Goal: Task Accomplishment & Management: Complete application form

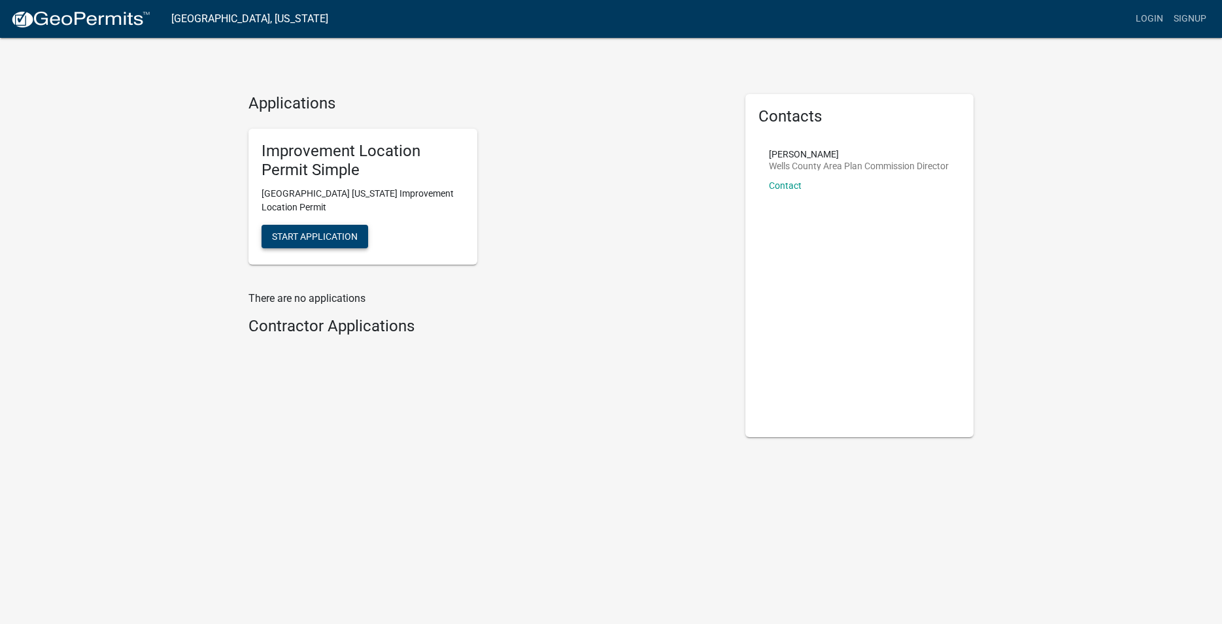
click at [339, 241] on span "Start Application" at bounding box center [315, 236] width 86 height 10
click at [326, 239] on span "Start Application" at bounding box center [315, 236] width 86 height 10
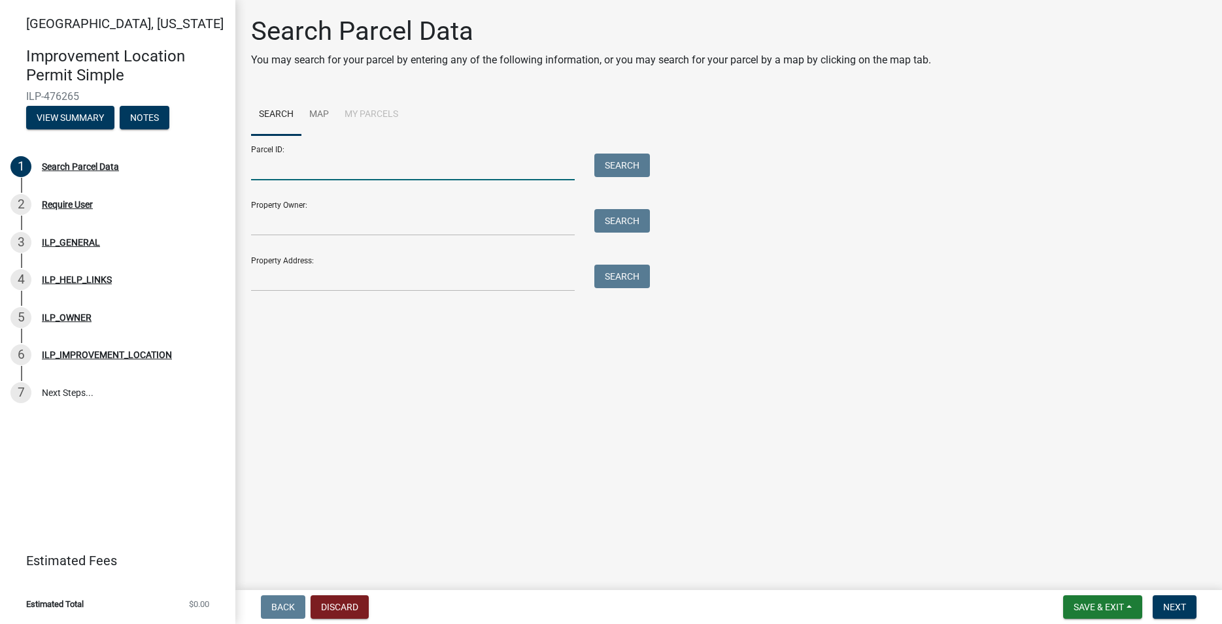
click at [313, 165] on input "Parcel ID:" at bounding box center [413, 167] width 324 height 27
click at [314, 109] on link "Map" at bounding box center [318, 115] width 35 height 42
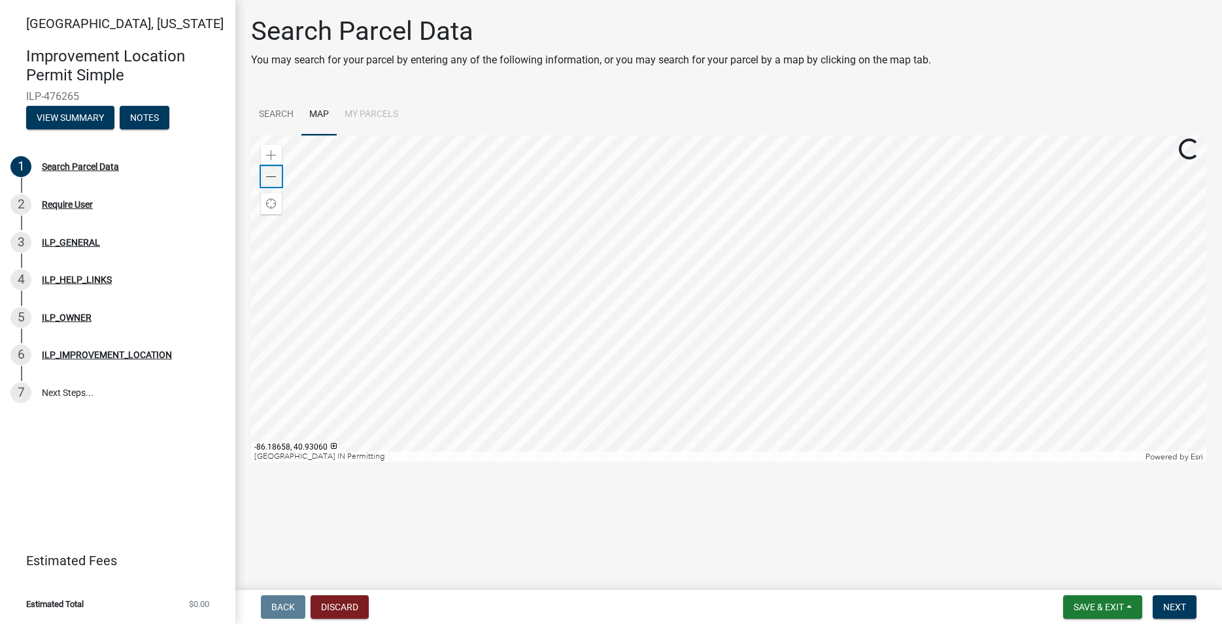
click at [274, 180] on span at bounding box center [271, 177] width 10 height 10
click at [278, 157] on div "Zoom in" at bounding box center [271, 155] width 21 height 21
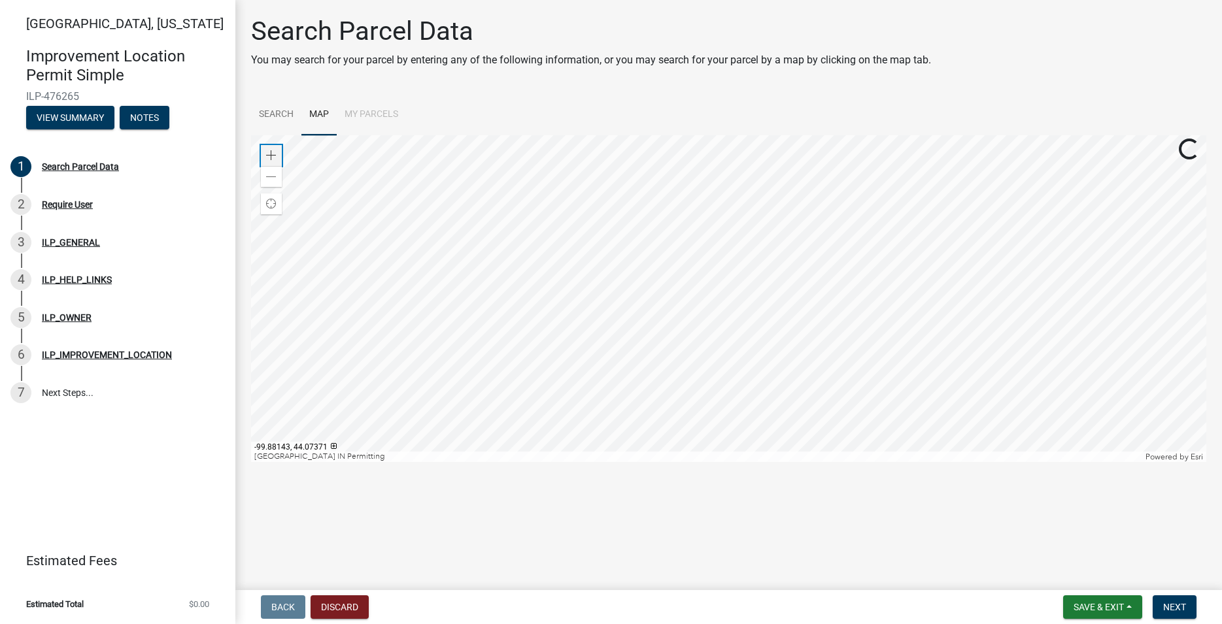
click at [278, 157] on div "Zoom in" at bounding box center [271, 155] width 21 height 21
click at [267, 156] on span at bounding box center [271, 155] width 10 height 10
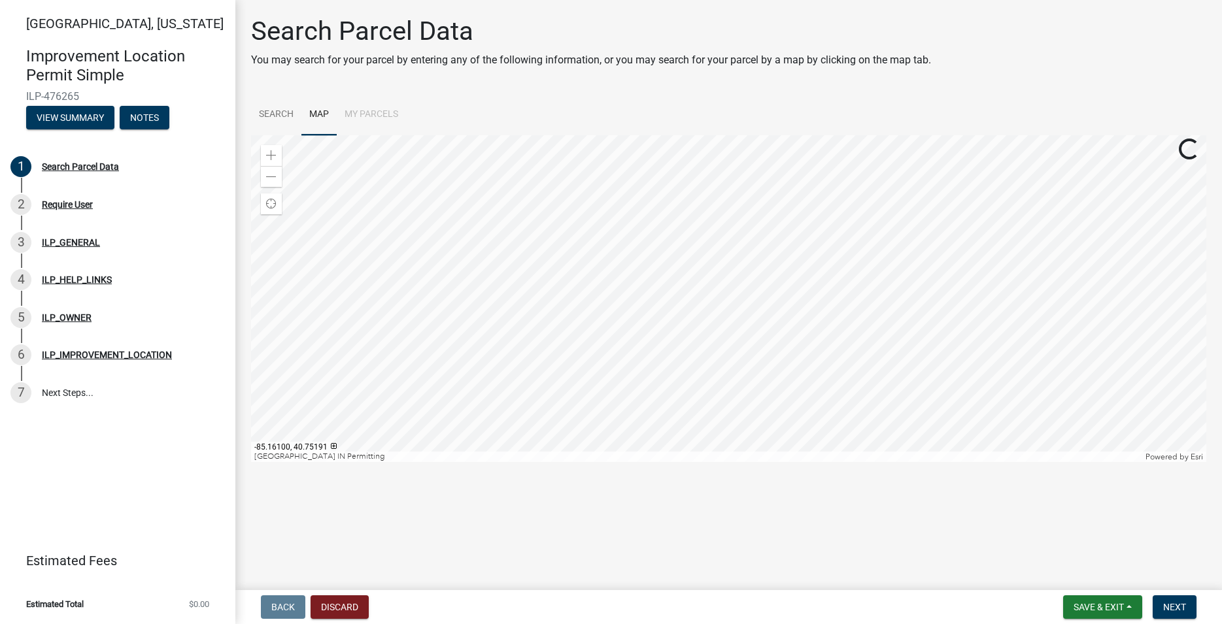
click at [776, 316] on div at bounding box center [728, 298] width 955 height 327
click at [274, 160] on span at bounding box center [271, 155] width 10 height 10
click at [857, 442] on div at bounding box center [728, 298] width 955 height 327
click at [855, 352] on div at bounding box center [728, 298] width 955 height 327
click at [266, 158] on span at bounding box center [271, 155] width 10 height 10
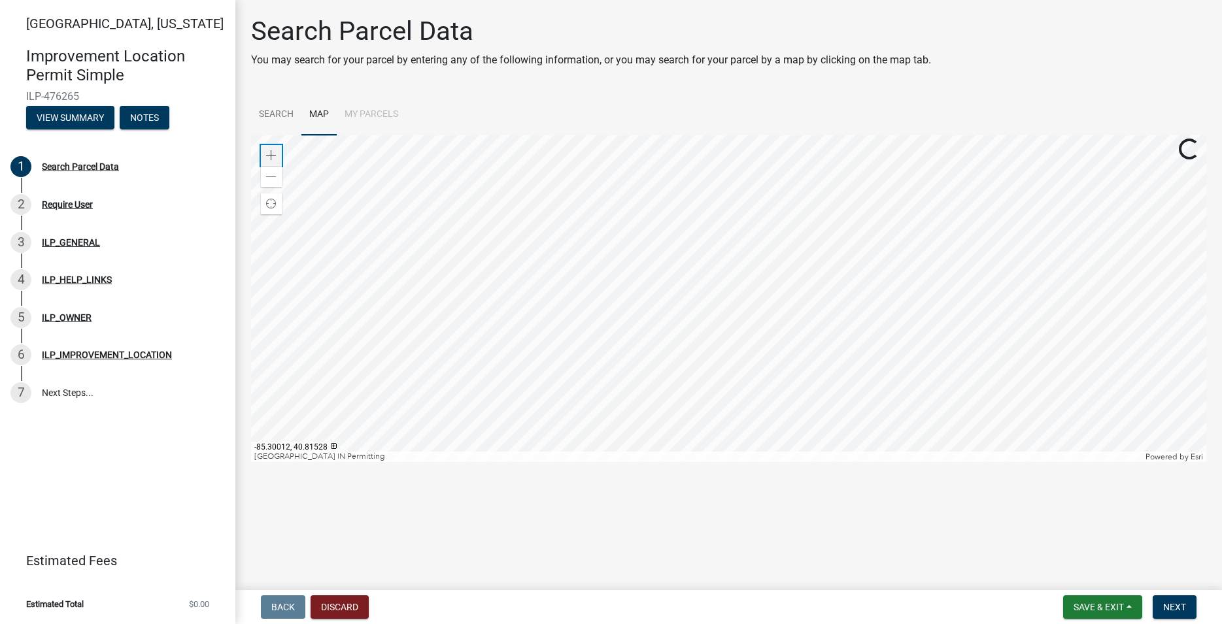
click at [267, 158] on span at bounding box center [271, 155] width 10 height 10
click at [681, 216] on div at bounding box center [728, 298] width 955 height 327
click at [270, 179] on span at bounding box center [271, 177] width 10 height 10
click at [275, 154] on span at bounding box center [271, 155] width 10 height 10
click at [276, 154] on span at bounding box center [271, 155] width 10 height 10
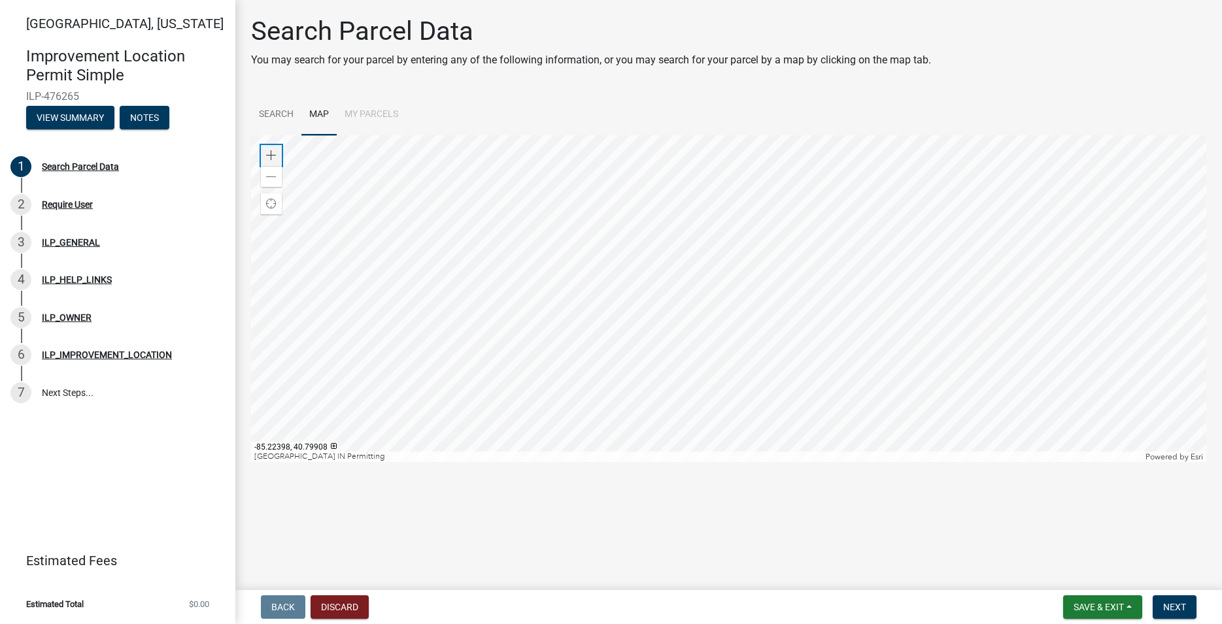
click at [276, 154] on span at bounding box center [271, 155] width 10 height 10
click at [824, 378] on div at bounding box center [728, 298] width 955 height 327
click at [832, 393] on div at bounding box center [728, 298] width 955 height 327
click at [830, 426] on div at bounding box center [728, 298] width 955 height 327
click at [866, 347] on div at bounding box center [728, 298] width 955 height 327
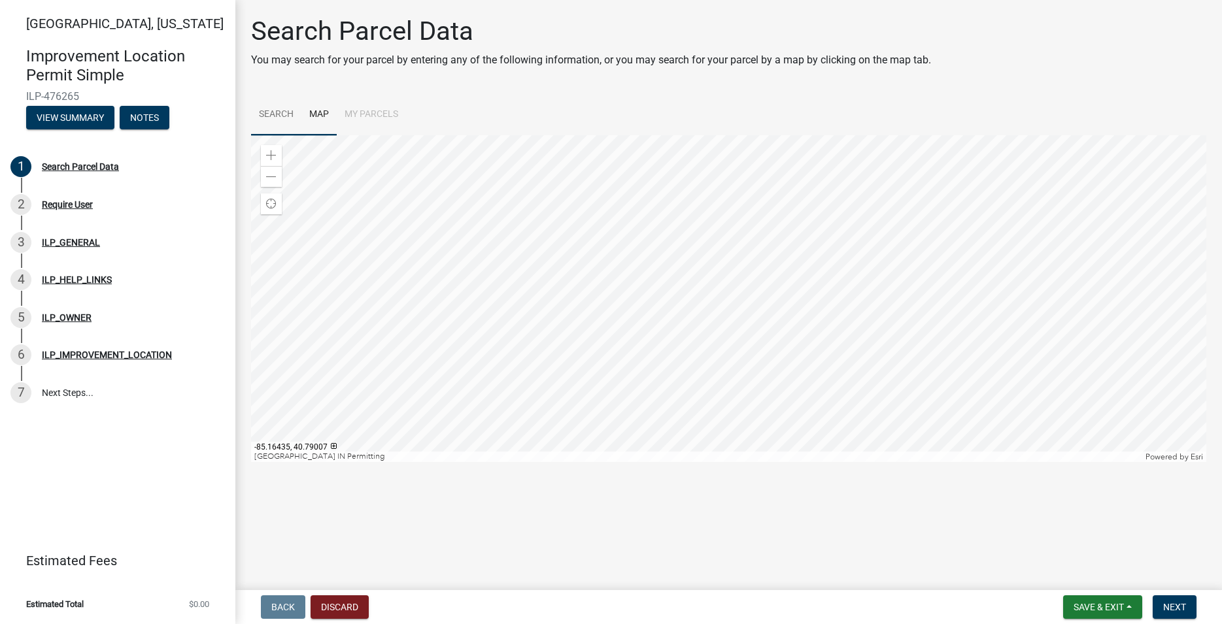
click at [761, 292] on div at bounding box center [728, 298] width 955 height 327
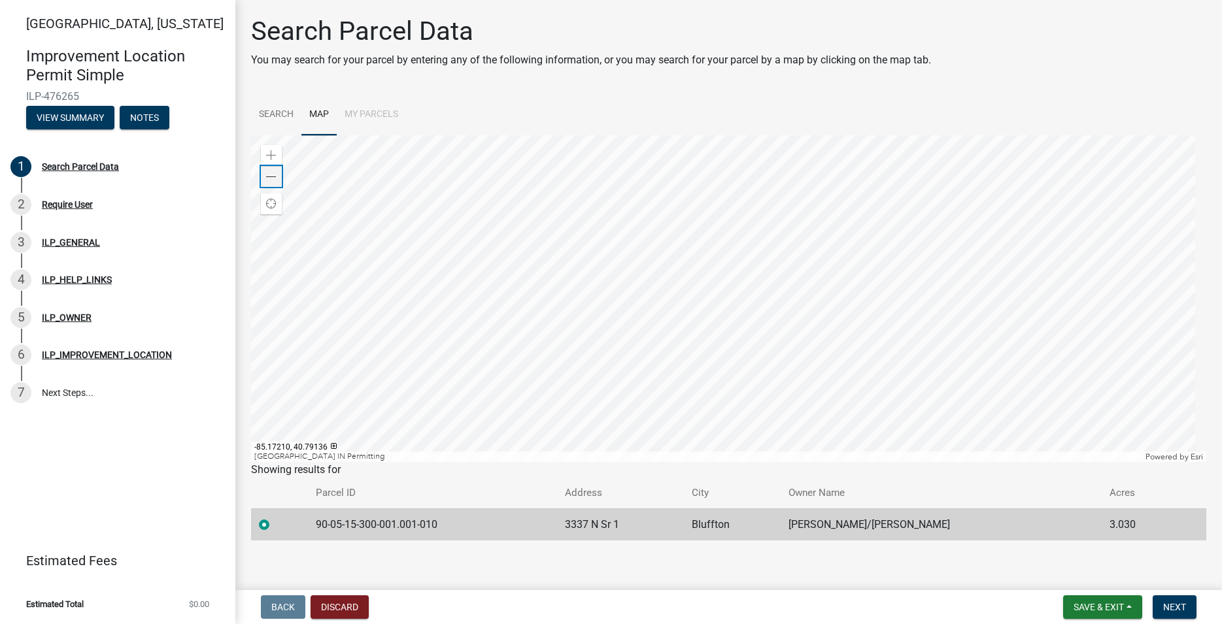
click at [279, 182] on div "Zoom out" at bounding box center [271, 176] width 21 height 21
click at [275, 159] on span at bounding box center [271, 155] width 10 height 10
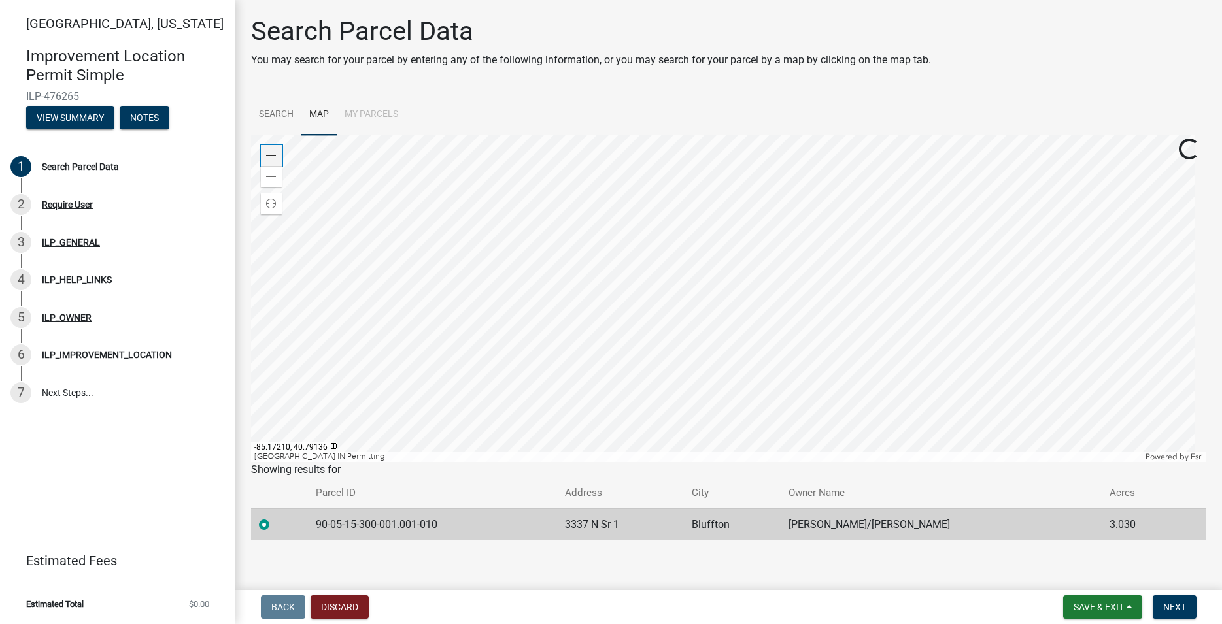
click at [275, 159] on span at bounding box center [271, 155] width 10 height 10
click at [720, 334] on div at bounding box center [728, 298] width 955 height 327
click at [1174, 607] on span "Next" at bounding box center [1174, 607] width 23 height 10
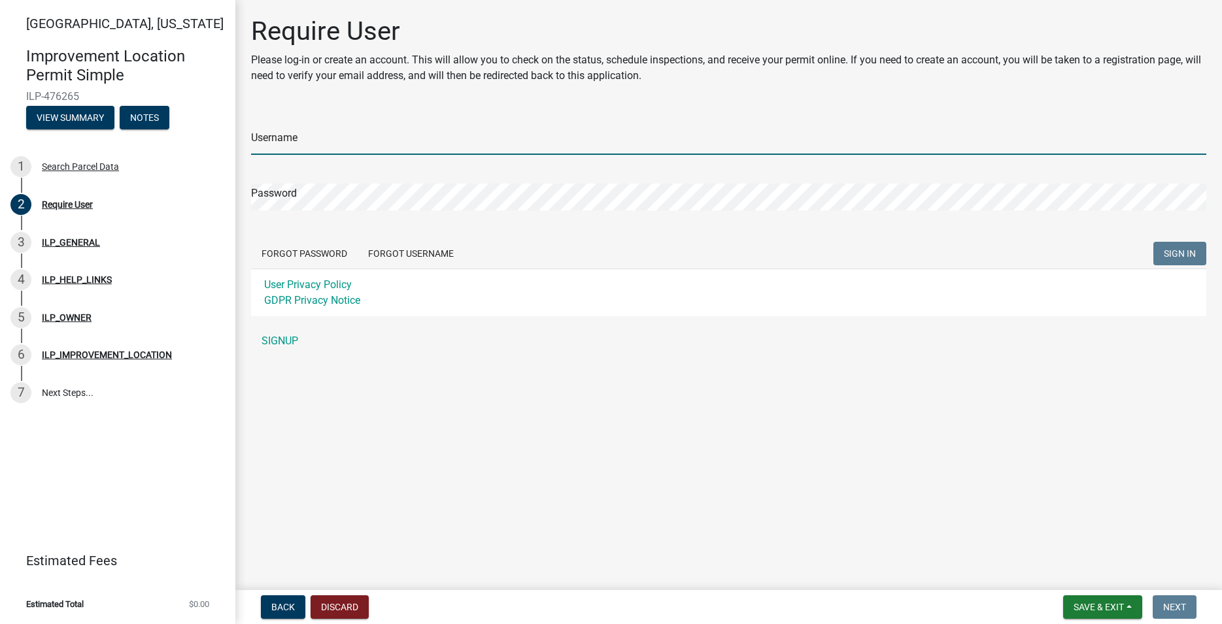
click at [345, 145] on input "Username" at bounding box center [728, 141] width 955 height 27
type input "Infinitypools"
click at [1174, 252] on span "SIGN IN" at bounding box center [1180, 253] width 32 height 10
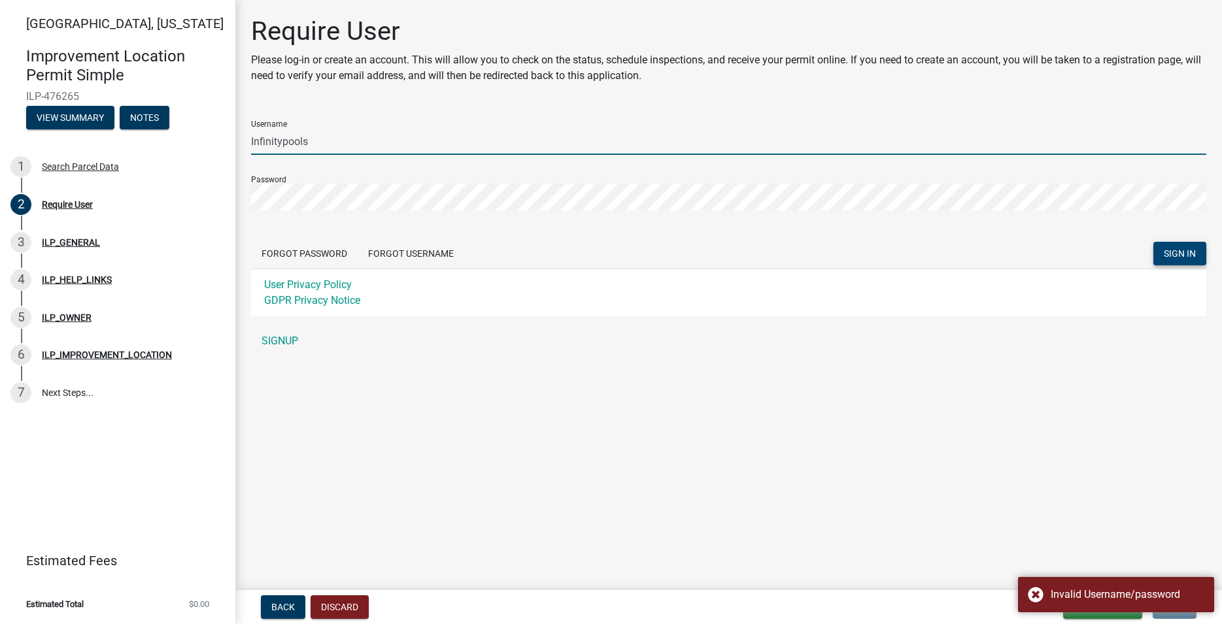
click at [332, 137] on input "Infinitypools" at bounding box center [728, 141] width 955 height 27
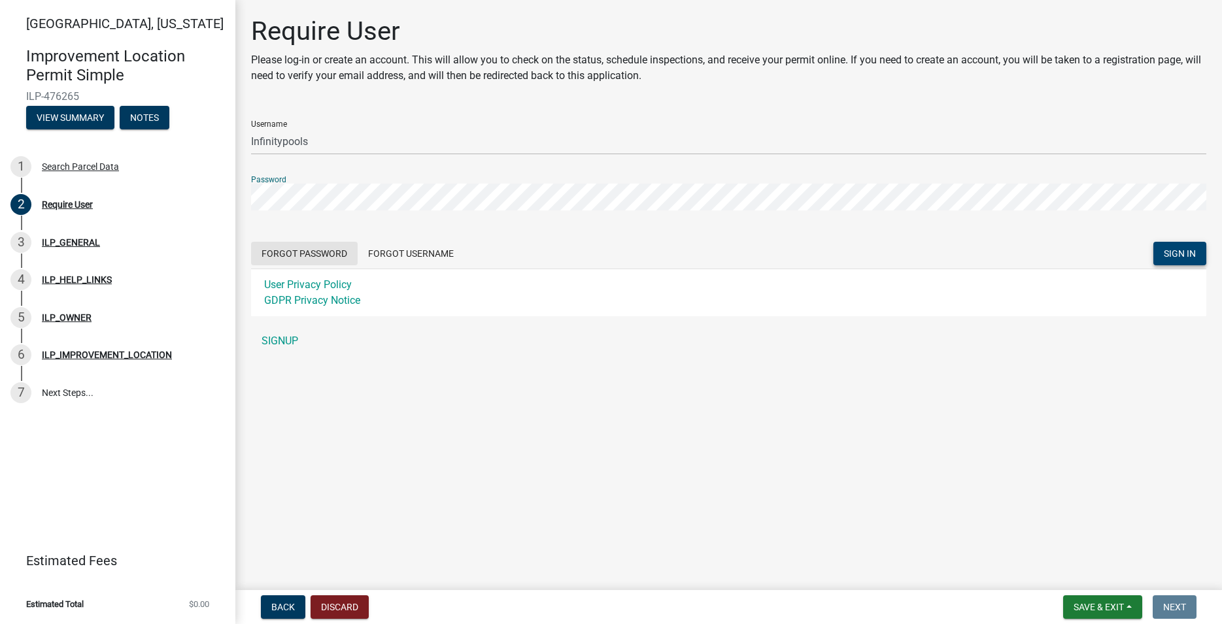
click at [330, 251] on button "Forgot Password" at bounding box center [304, 254] width 107 height 24
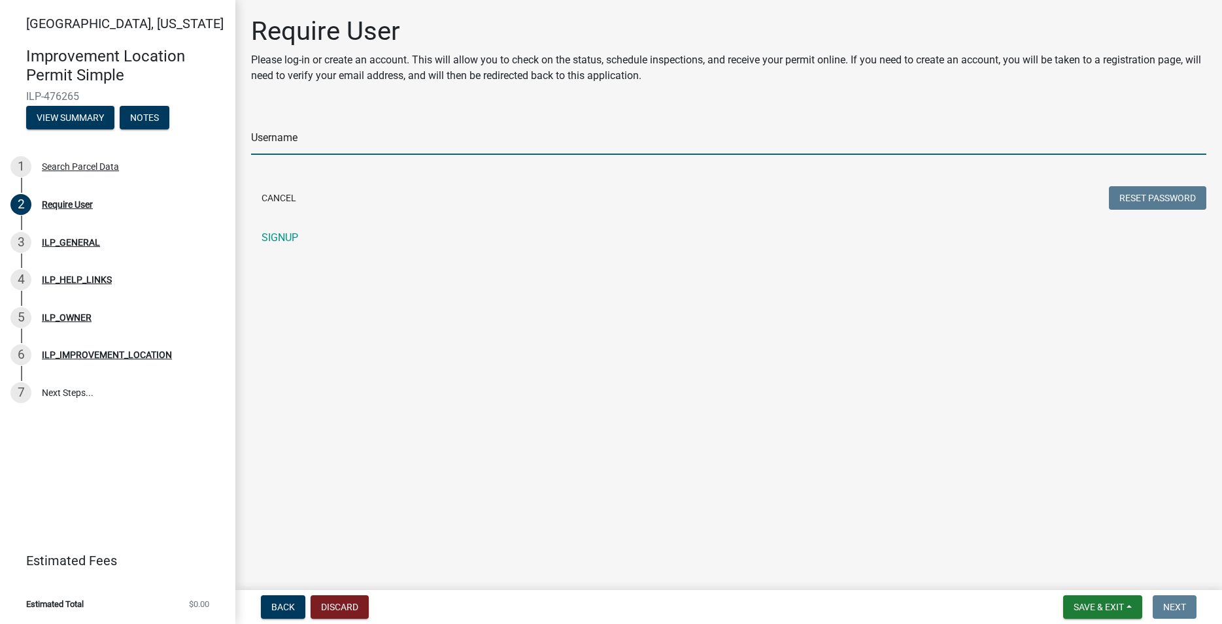
click at [321, 146] on input "Username" at bounding box center [728, 141] width 955 height 27
type input "i"
drag, startPoint x: 341, startPoint y: 146, endPoint x: 204, endPoint y: 143, distance: 137.3
click at [251, 143] on input "Infinity105" at bounding box center [728, 141] width 955 height 27
type input "Infinitypools"
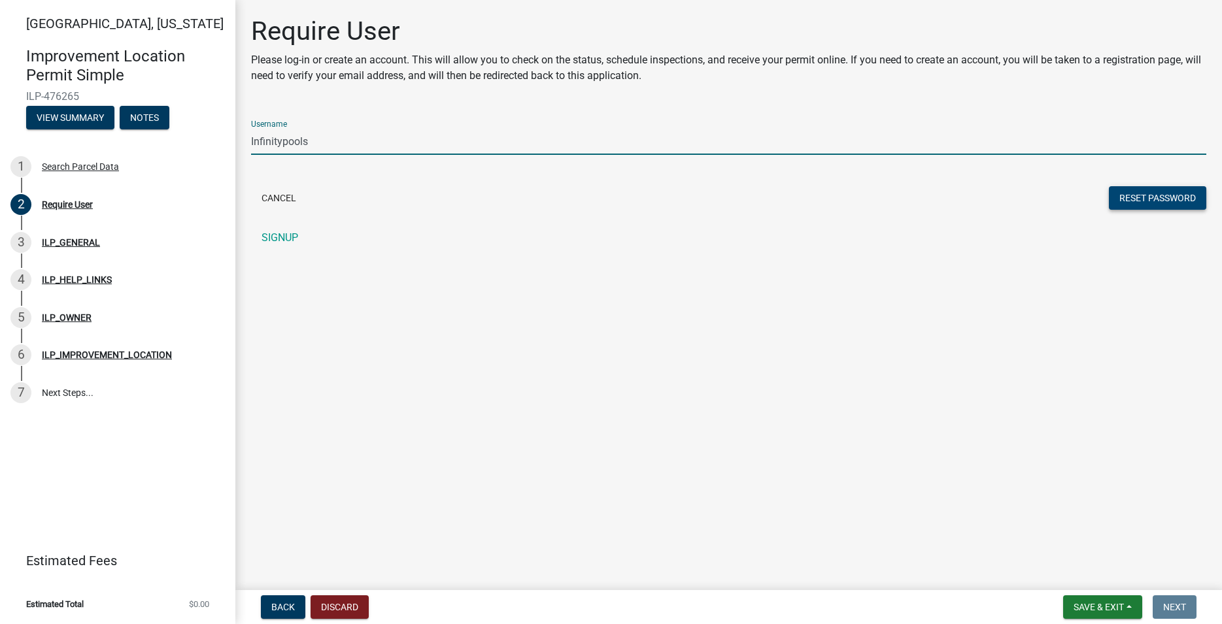
click at [1155, 196] on button "Reset Password" at bounding box center [1157, 198] width 97 height 24
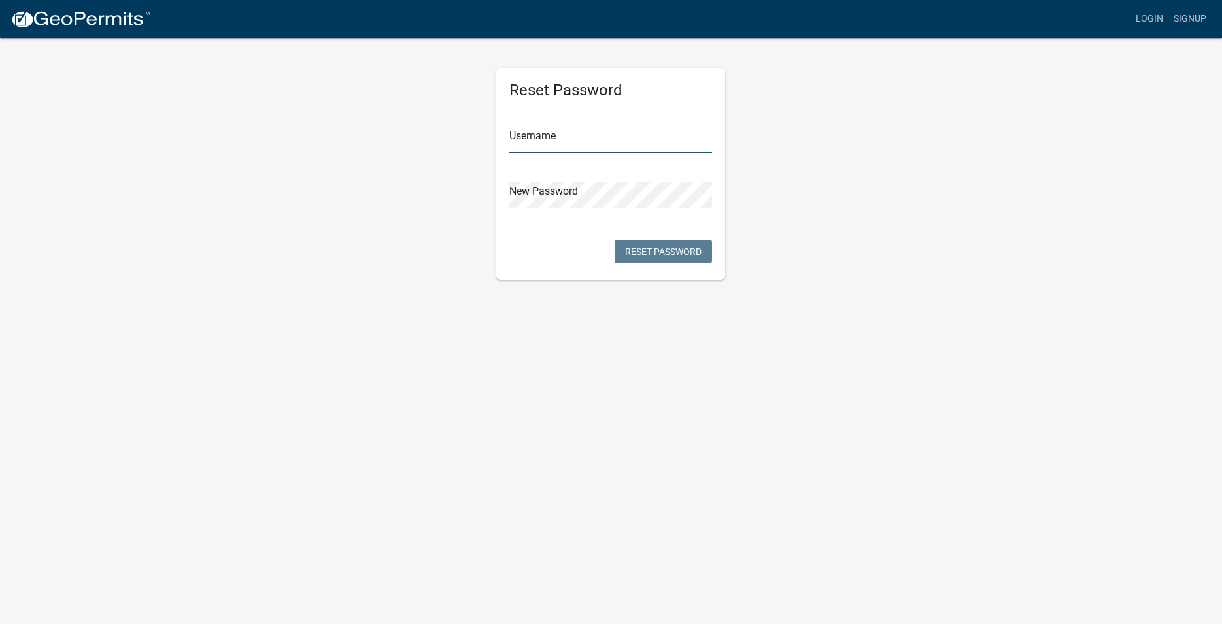
click at [561, 140] on input "text" at bounding box center [610, 139] width 203 height 27
type input "Infinitypools"
click at [639, 246] on button "Reset Password" at bounding box center [663, 252] width 97 height 24
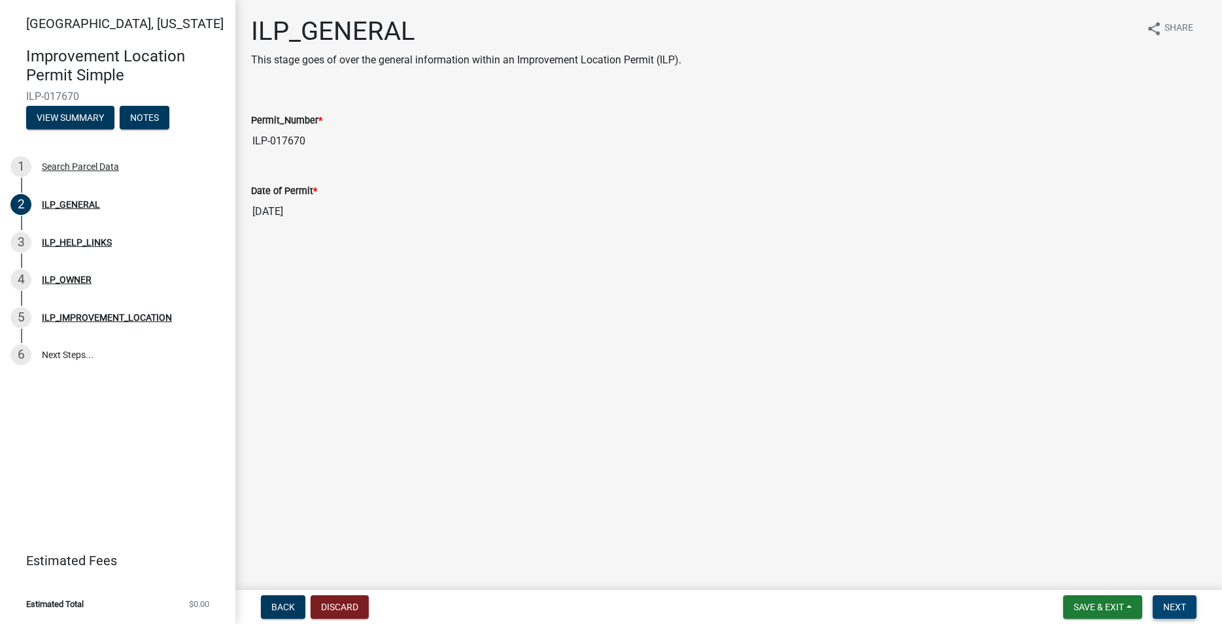
click at [1176, 609] on span "Next" at bounding box center [1174, 607] width 23 height 10
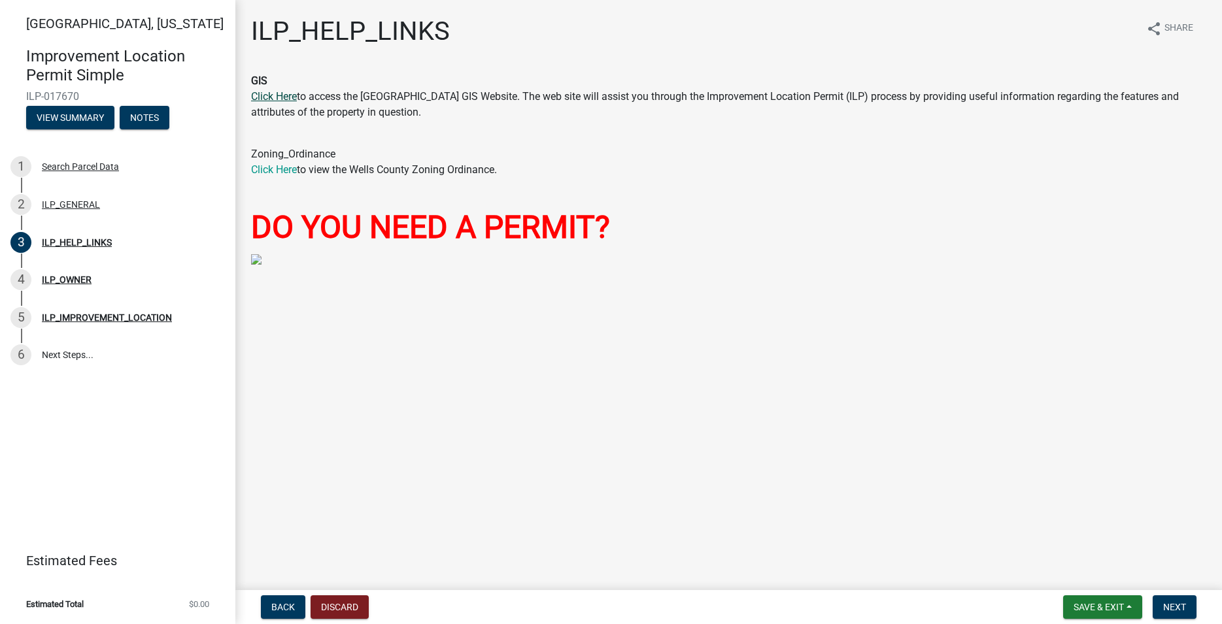
click at [271, 97] on link "Click Here" at bounding box center [274, 96] width 46 height 12
click at [1181, 611] on span "Next" at bounding box center [1174, 607] width 23 height 10
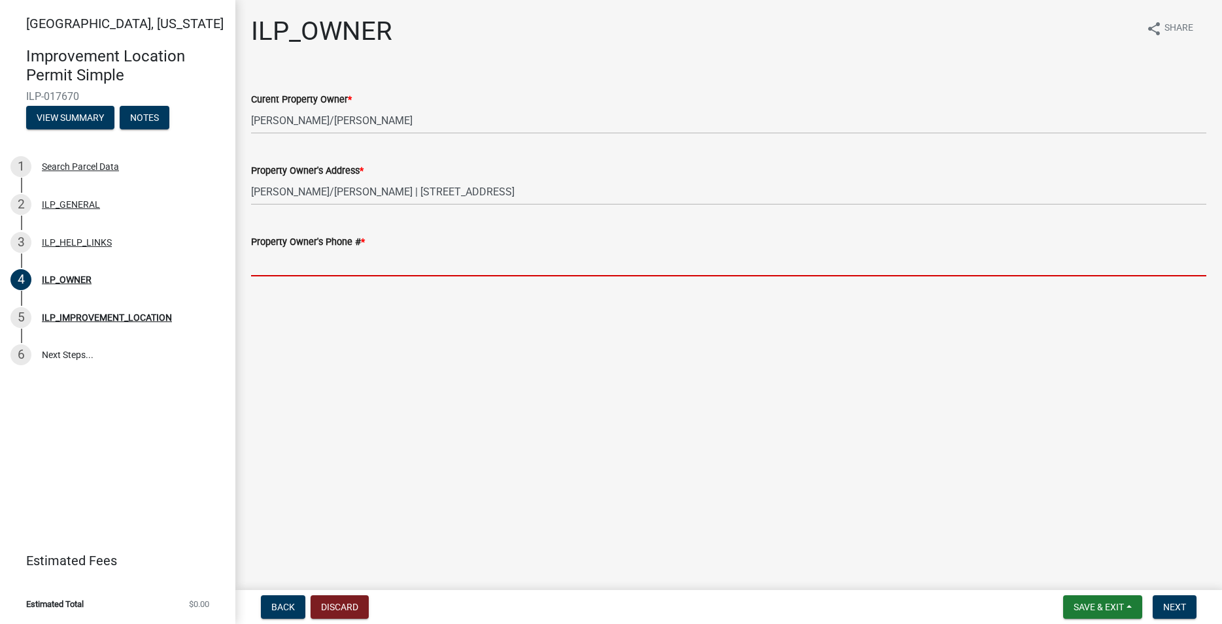
click at [311, 264] on input "Property Owner's Phone # *" at bounding box center [728, 263] width 955 height 27
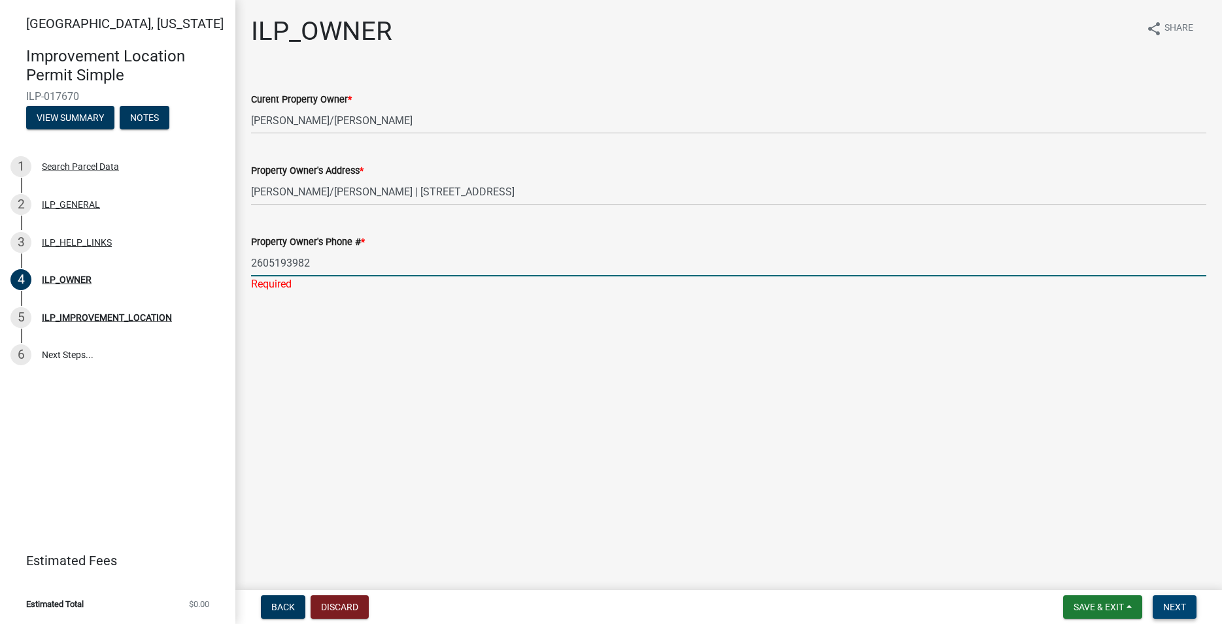
type input "2605193982"
click at [1177, 605] on span "Next" at bounding box center [1174, 607] width 23 height 10
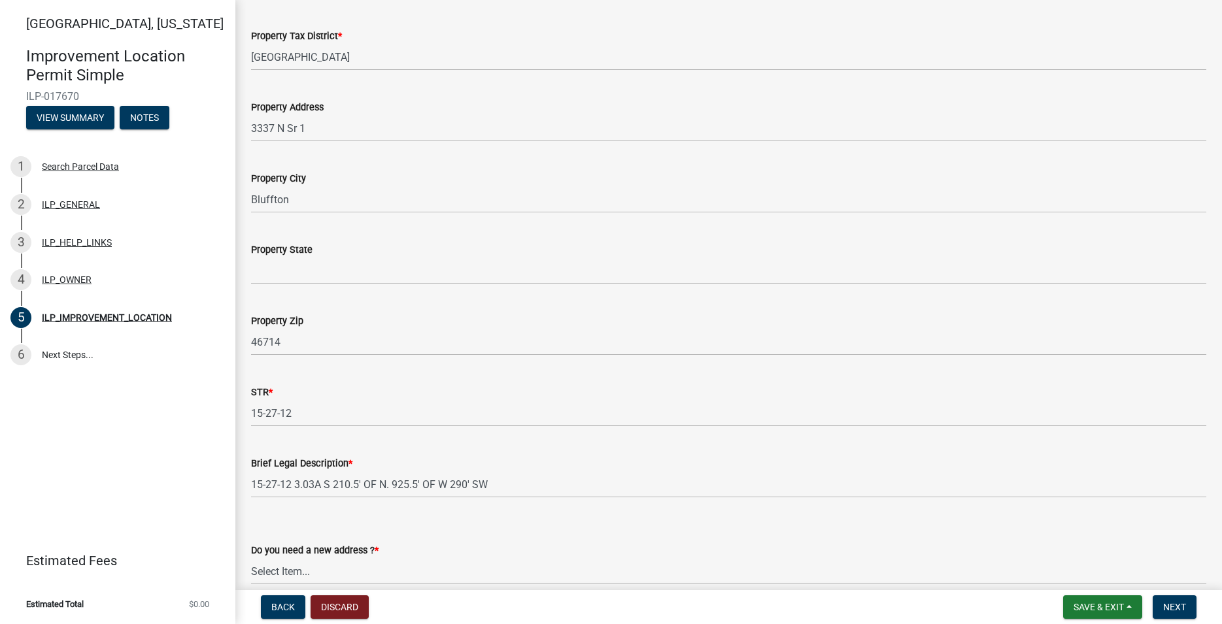
scroll to position [197, 0]
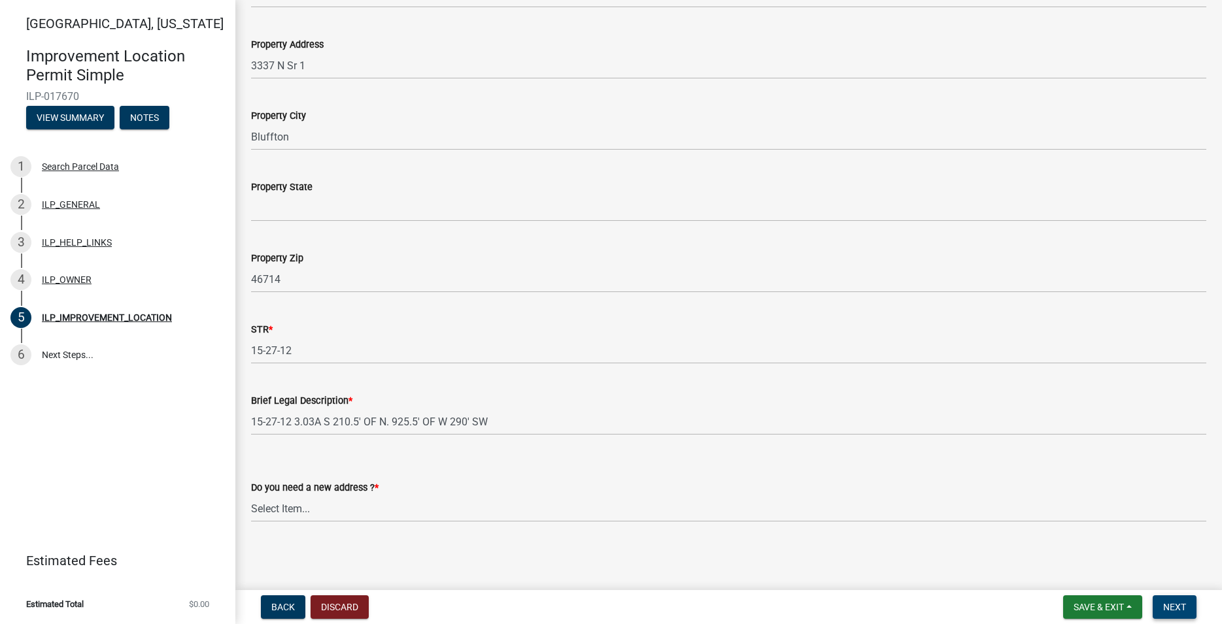
click at [1174, 609] on span "Next" at bounding box center [1174, 607] width 23 height 10
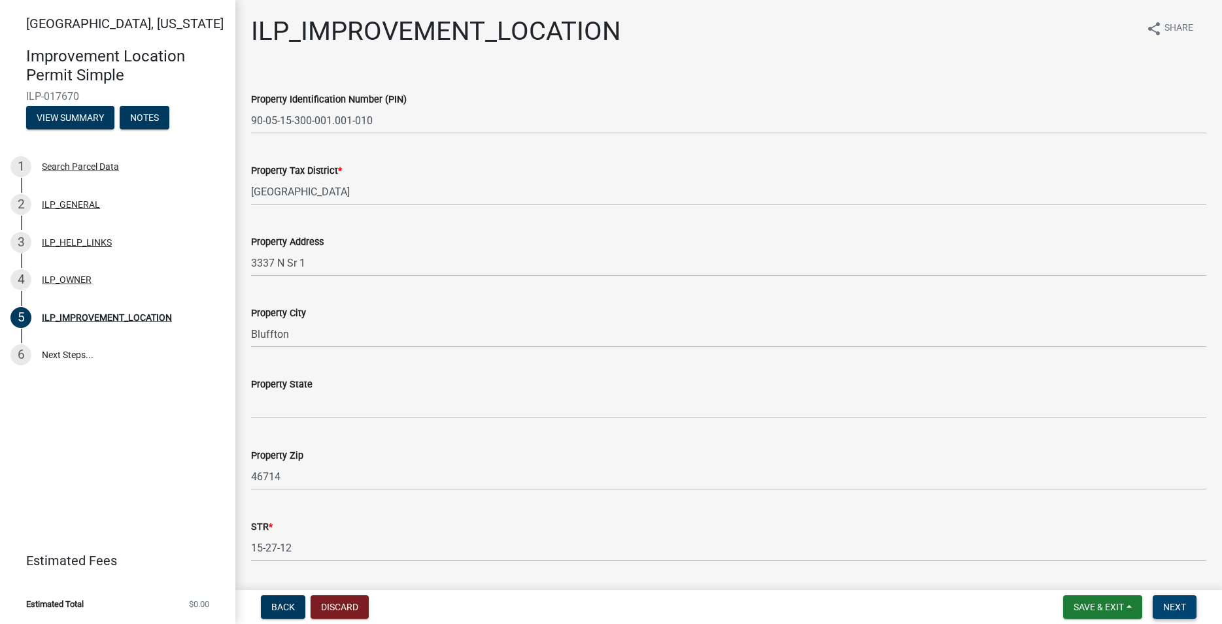
scroll to position [224, 0]
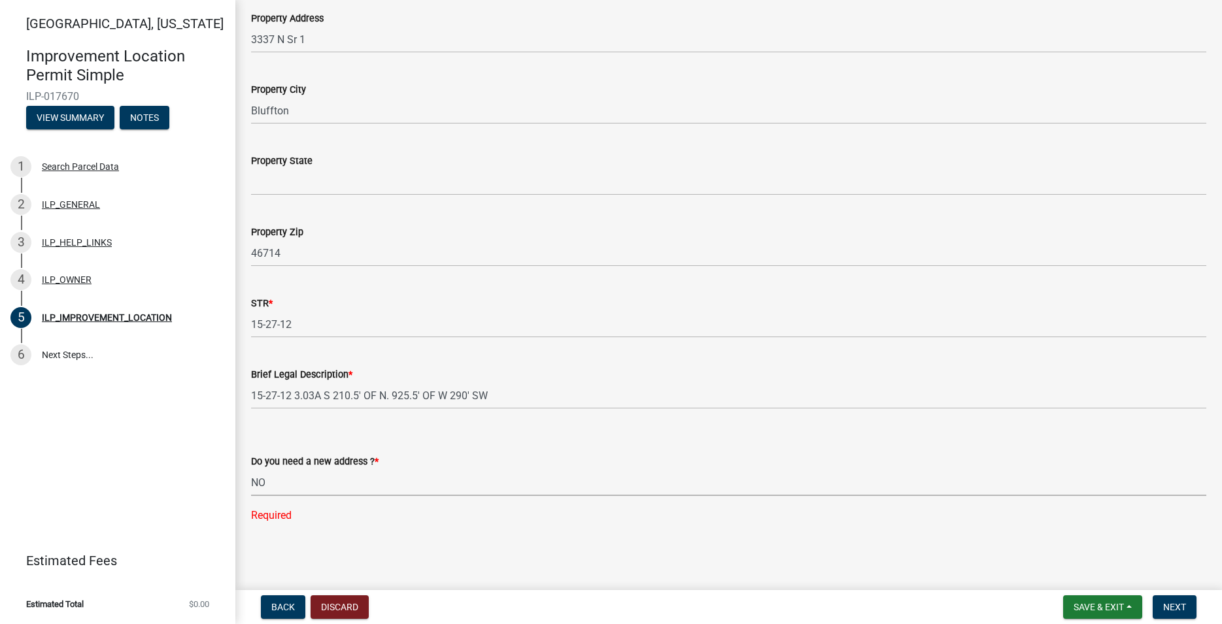
click option "NO" at bounding box center [0, 0] width 0 height 0
select select "03ef64e6-f0ff-43c9-aded-972c487e3507"
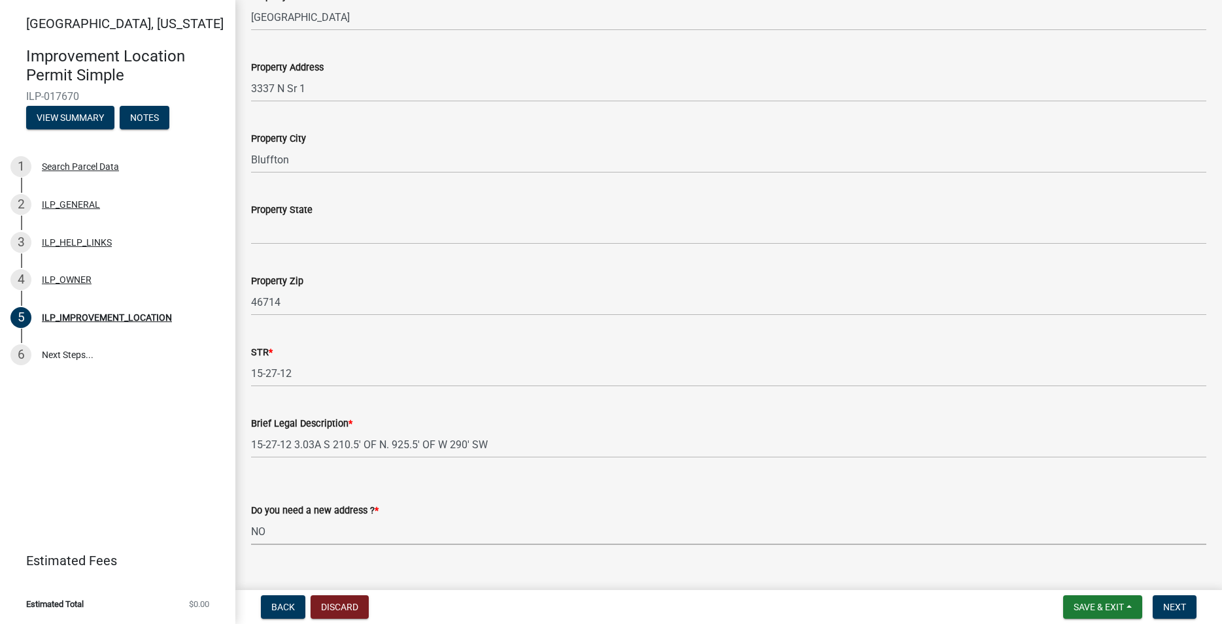
scroll to position [197, 0]
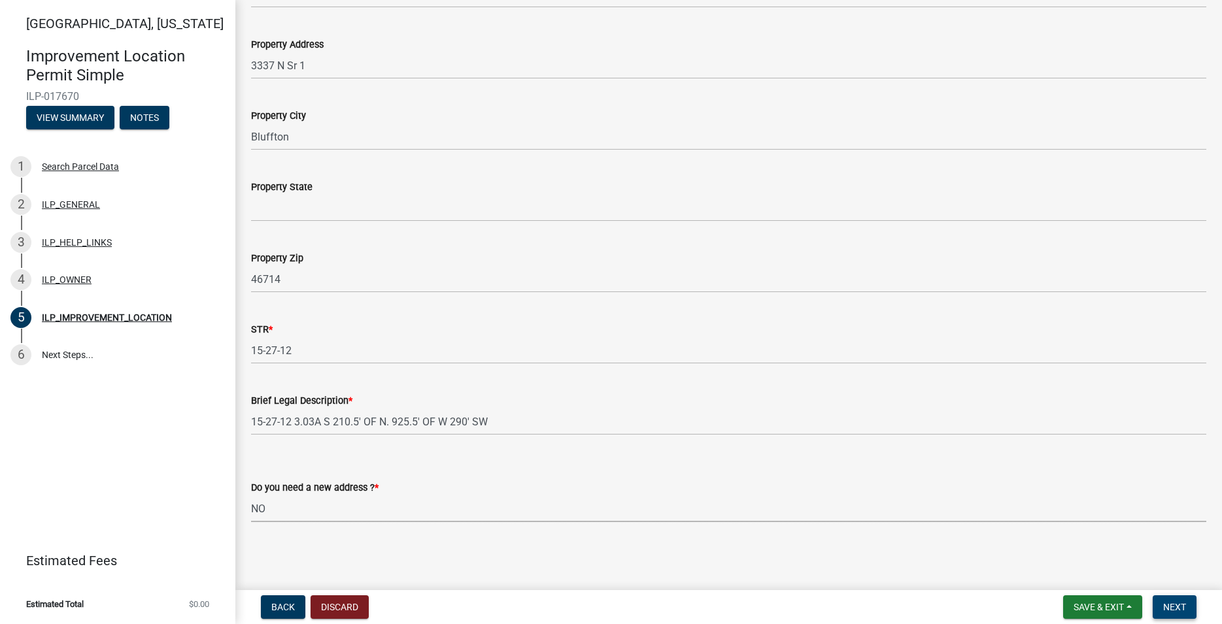
click at [1172, 609] on span "Next" at bounding box center [1174, 607] width 23 height 10
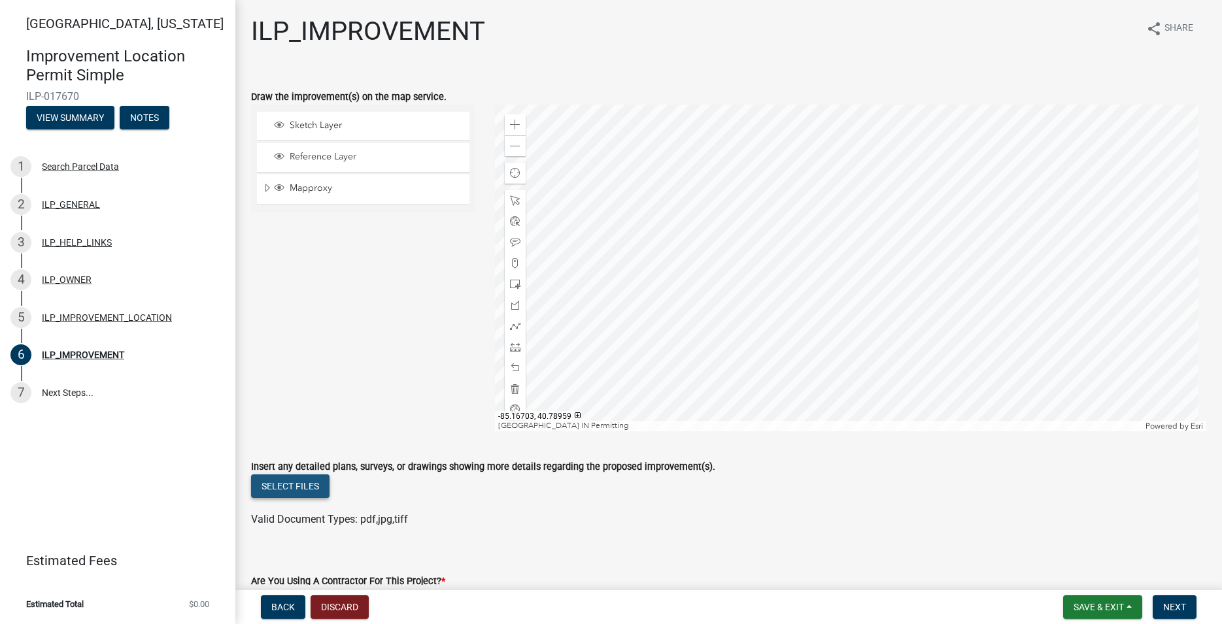
click at [290, 488] on button "Select files" at bounding box center [290, 487] width 78 height 24
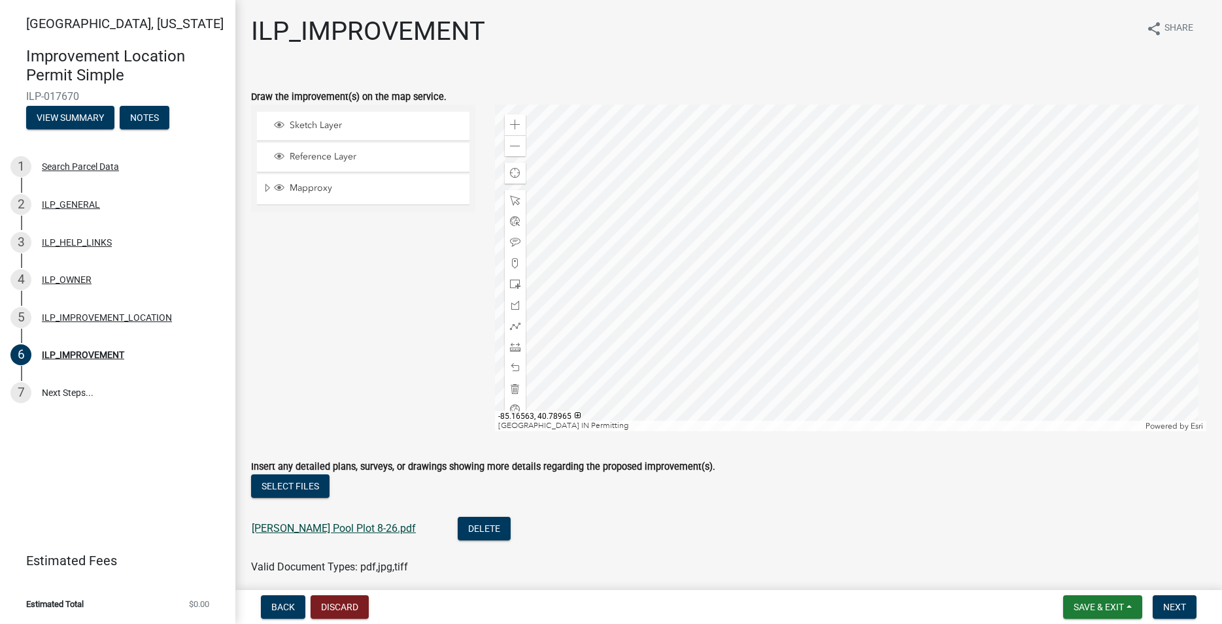
click at [320, 531] on link "[PERSON_NAME] Pool Plot 8-26.pdf" at bounding box center [334, 528] width 164 height 12
click at [943, 207] on div at bounding box center [850, 268] width 711 height 327
click at [512, 305] on span at bounding box center [515, 305] width 10 height 10
click at [927, 289] on div at bounding box center [850, 268] width 711 height 327
click at [909, 303] on div at bounding box center [850, 268] width 711 height 327
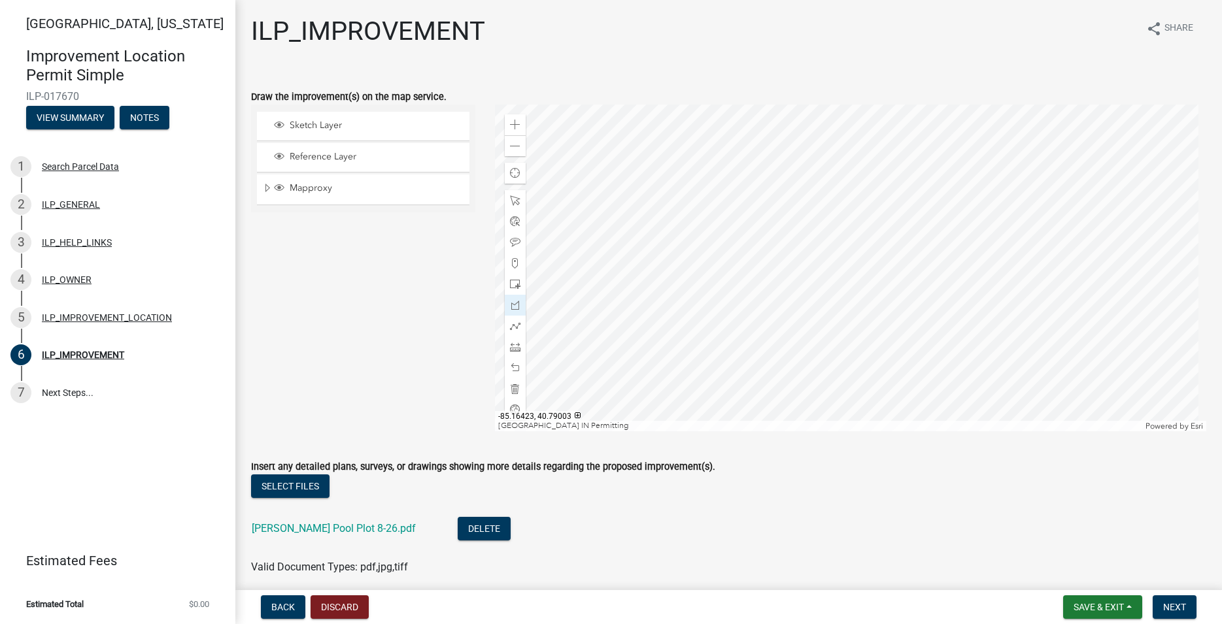
click at [917, 315] on div at bounding box center [850, 268] width 711 height 327
click at [936, 298] on div at bounding box center [850, 268] width 711 height 327
click at [928, 290] on div at bounding box center [850, 268] width 711 height 327
click at [516, 197] on span at bounding box center [515, 201] width 10 height 10
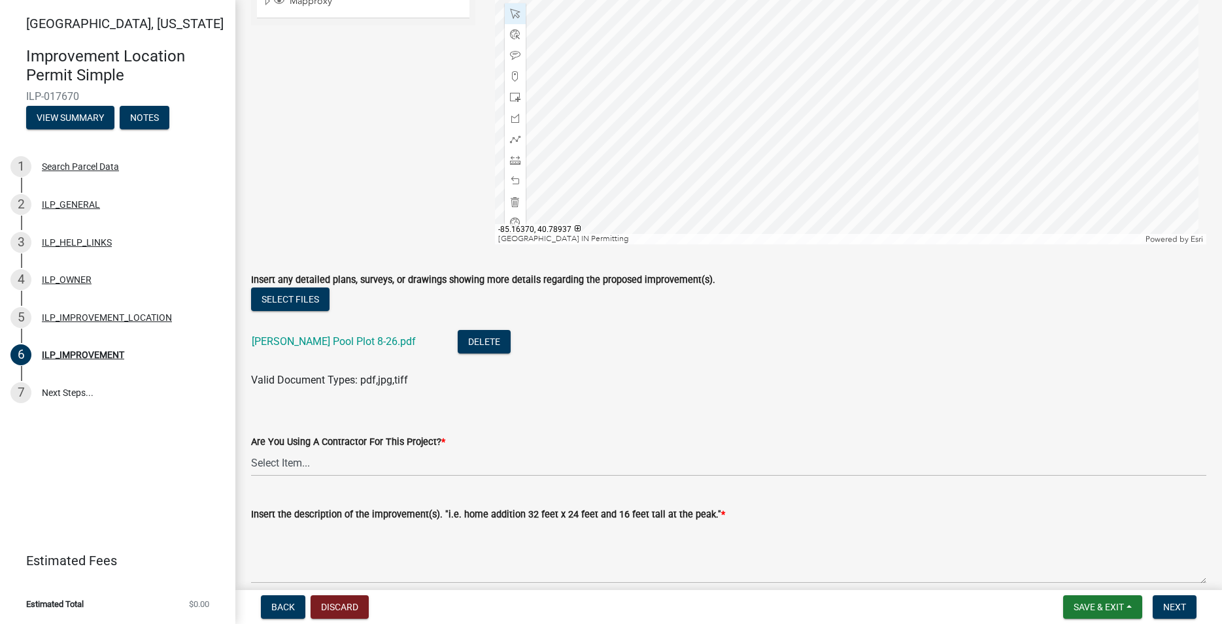
scroll to position [224, 0]
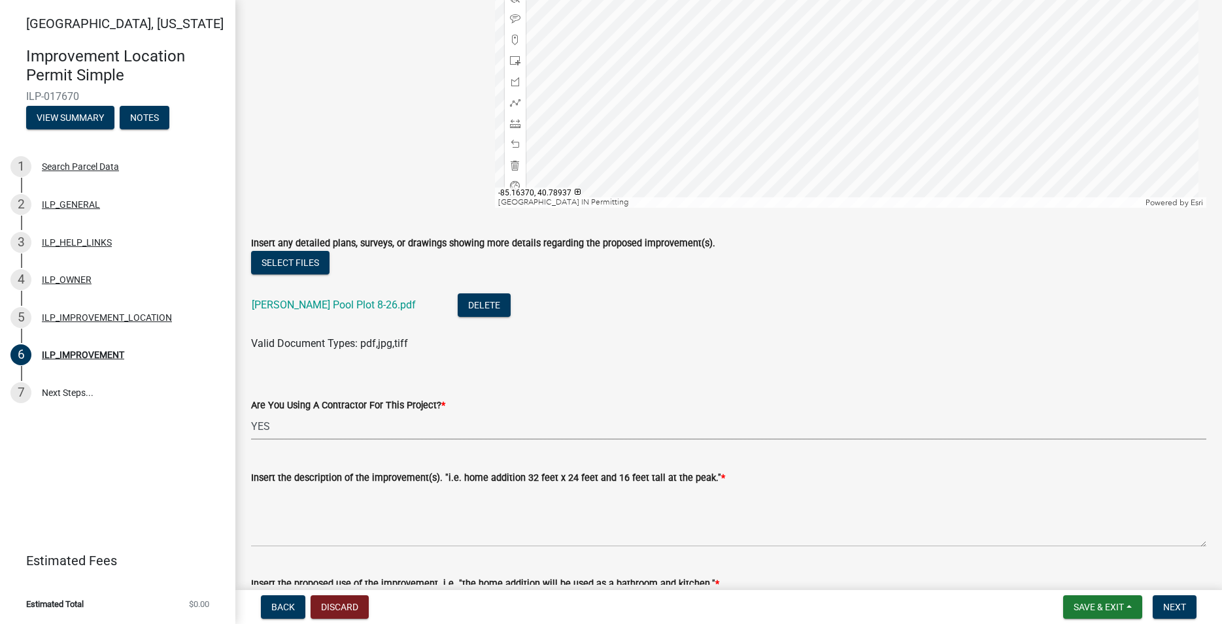
click option "YES" at bounding box center [0, 0] width 0 height 0
select select "71b507d0-569d-4a0a-b334-f72445909e69"
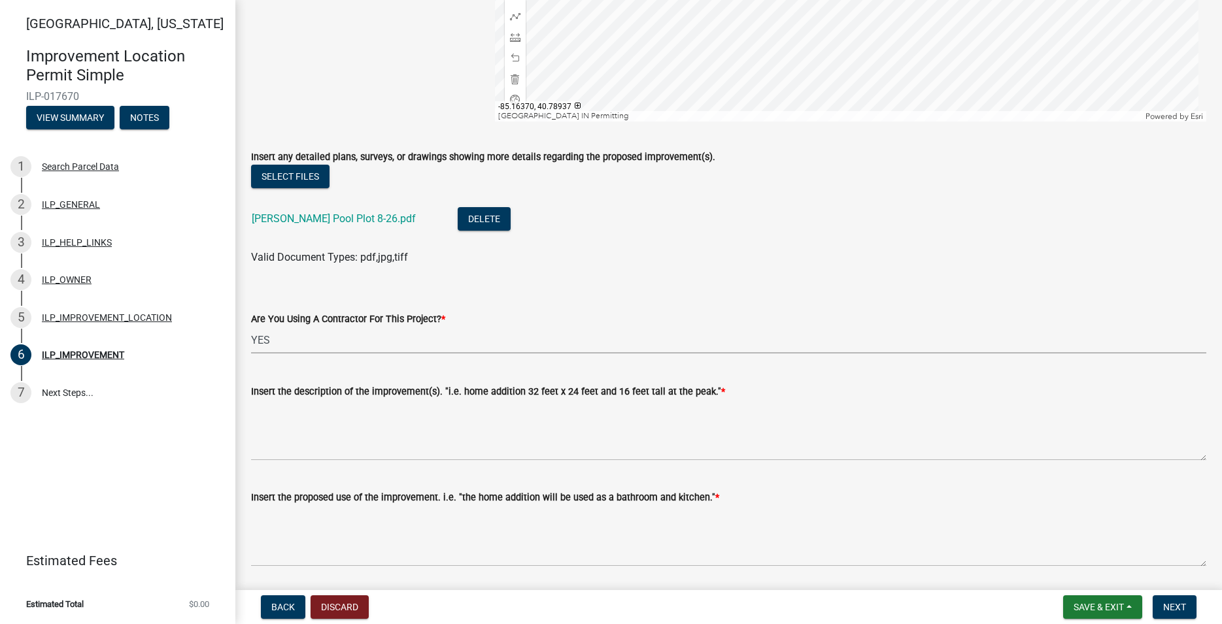
scroll to position [373, 0]
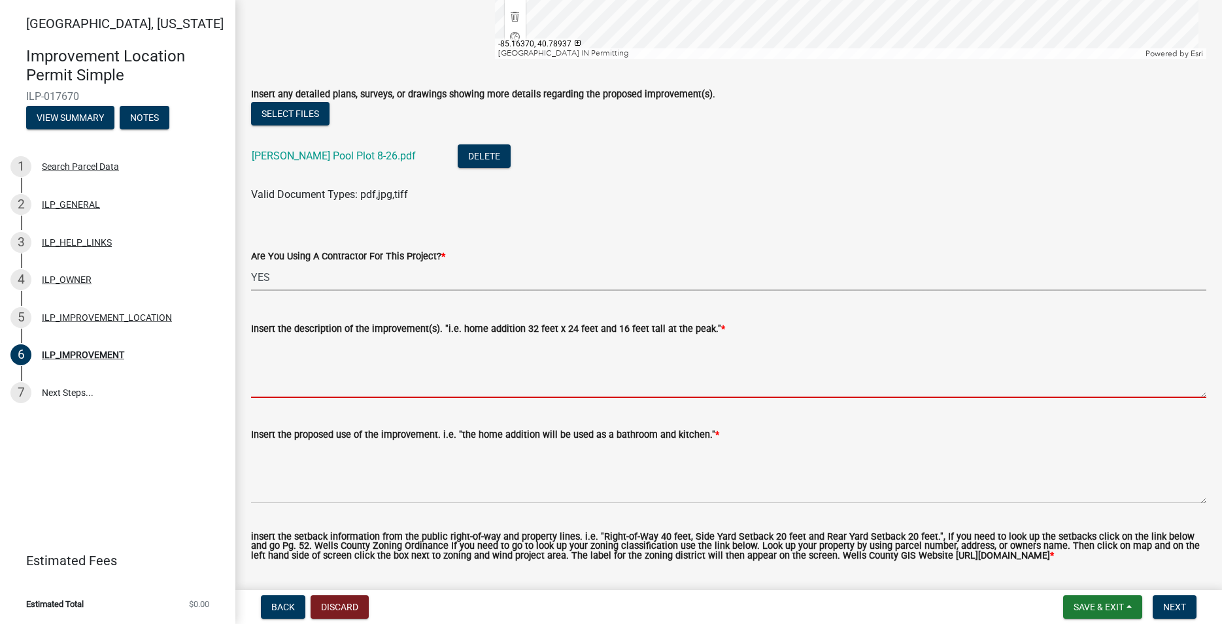
click at [394, 377] on textarea "Insert the description of the improvement(s). "i.e. home addition 32 feet x 24 …" at bounding box center [728, 367] width 955 height 61
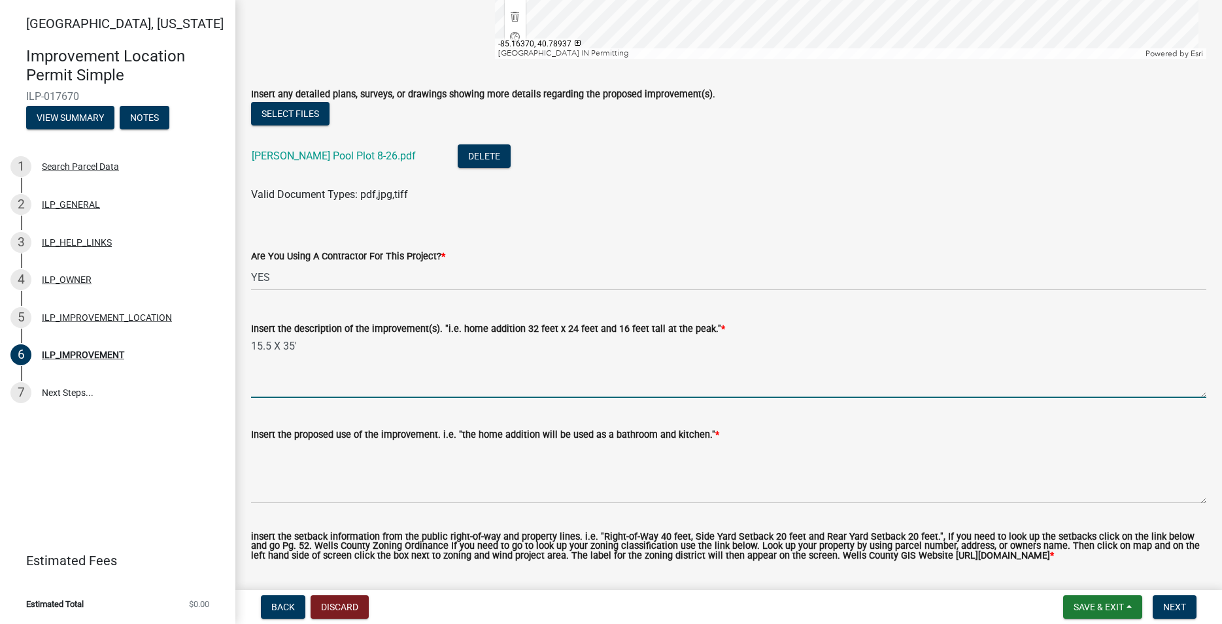
click at [273, 339] on textarea "15.5 X 35'" at bounding box center [728, 367] width 955 height 61
click at [311, 347] on textarea "15.5' X 35'" at bounding box center [728, 367] width 955 height 61
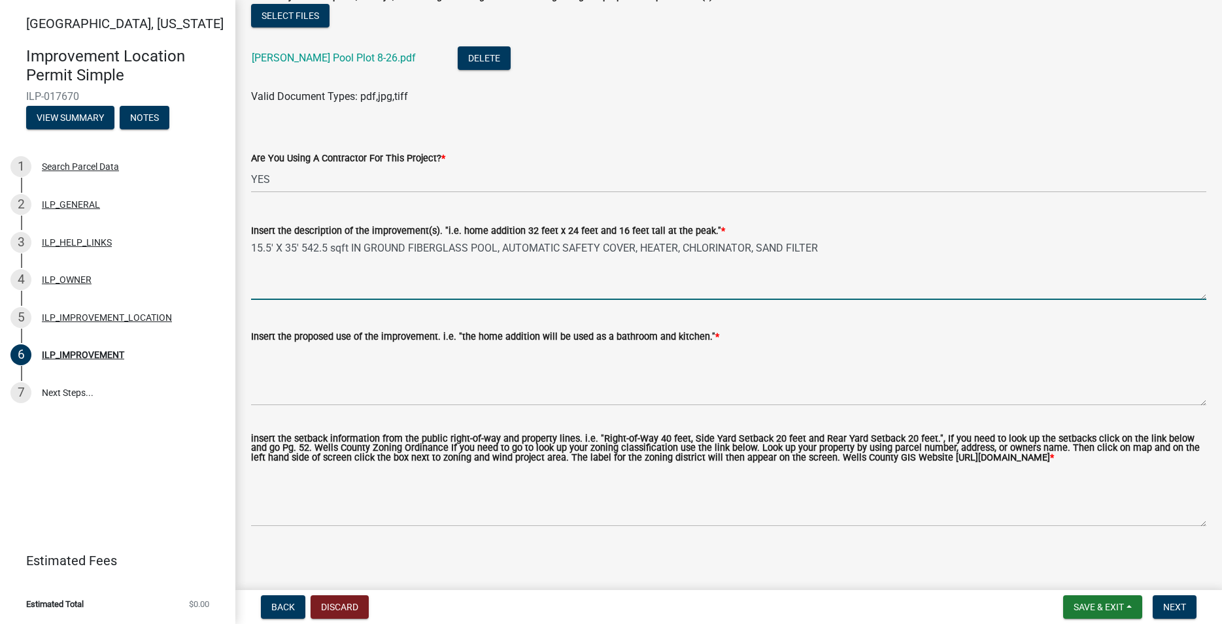
scroll to position [484, 0]
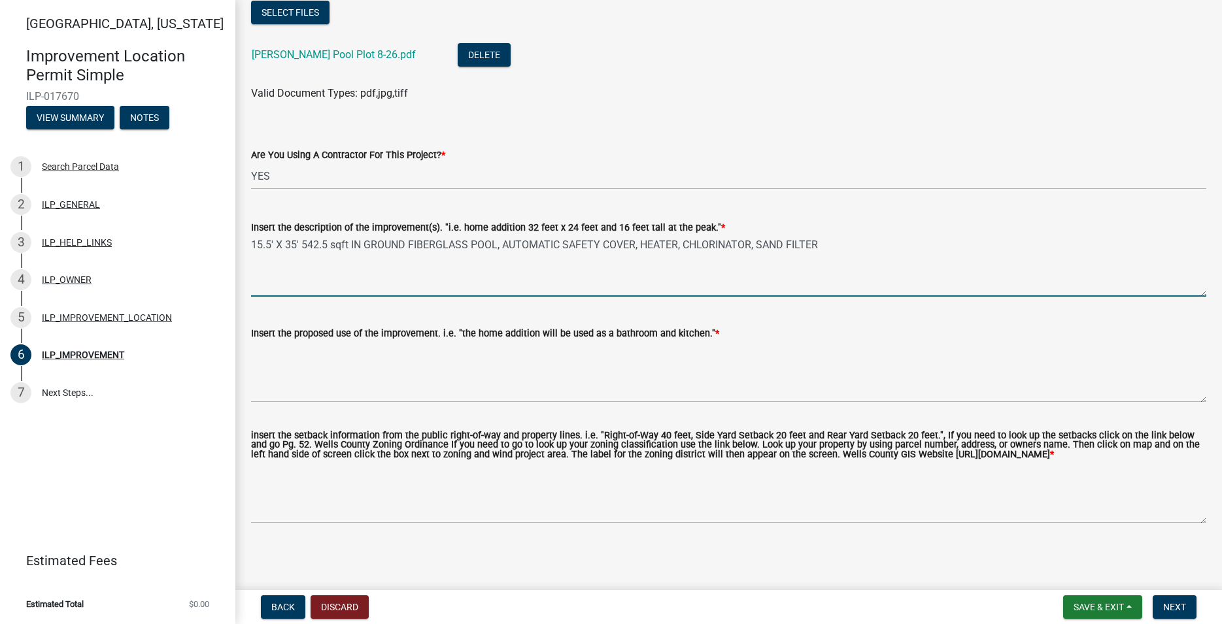
type textarea "15.5' X 35' 542.5 sqft IN GROUND FIBERGLASS POOL, AUTOMATIC SAFETY COVER, HEATE…"
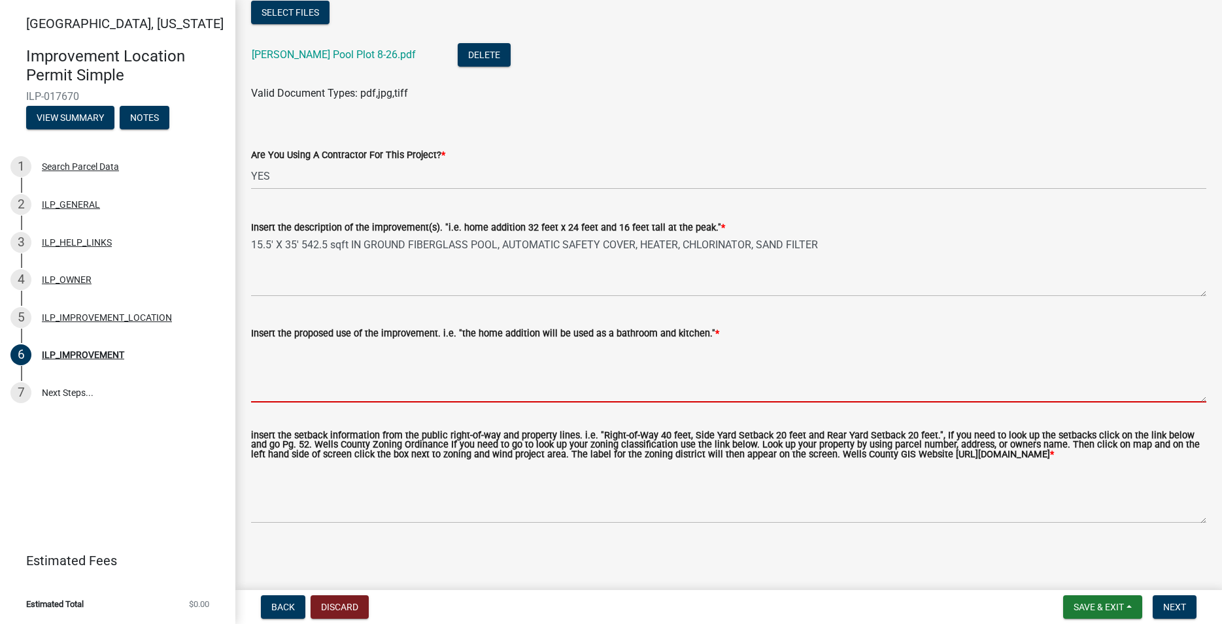
click at [415, 380] on textarea "Insert the proposed use of the improvement. i.e. "the home addition will be use…" at bounding box center [728, 371] width 955 height 61
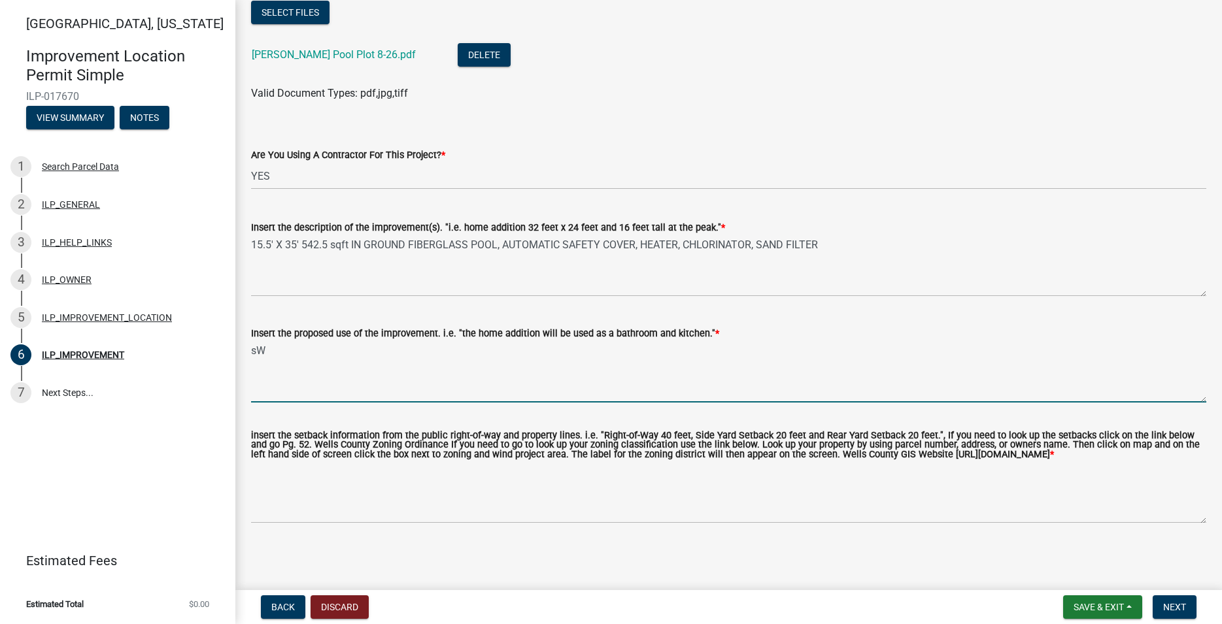
type textarea "s"
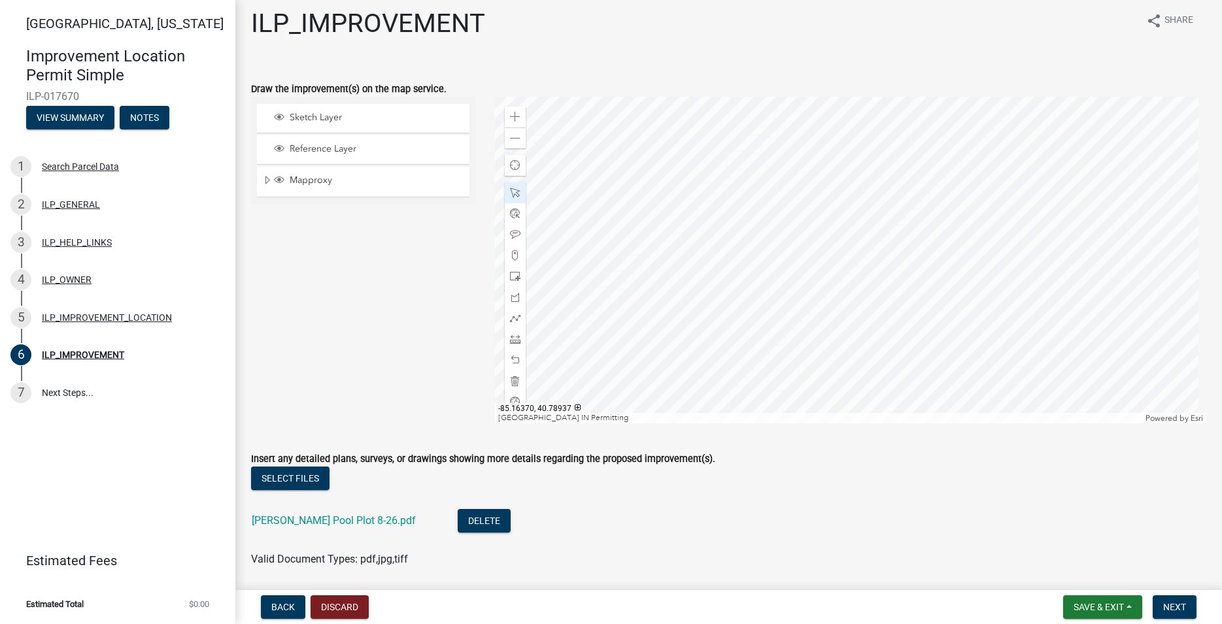
scroll to position [0, 0]
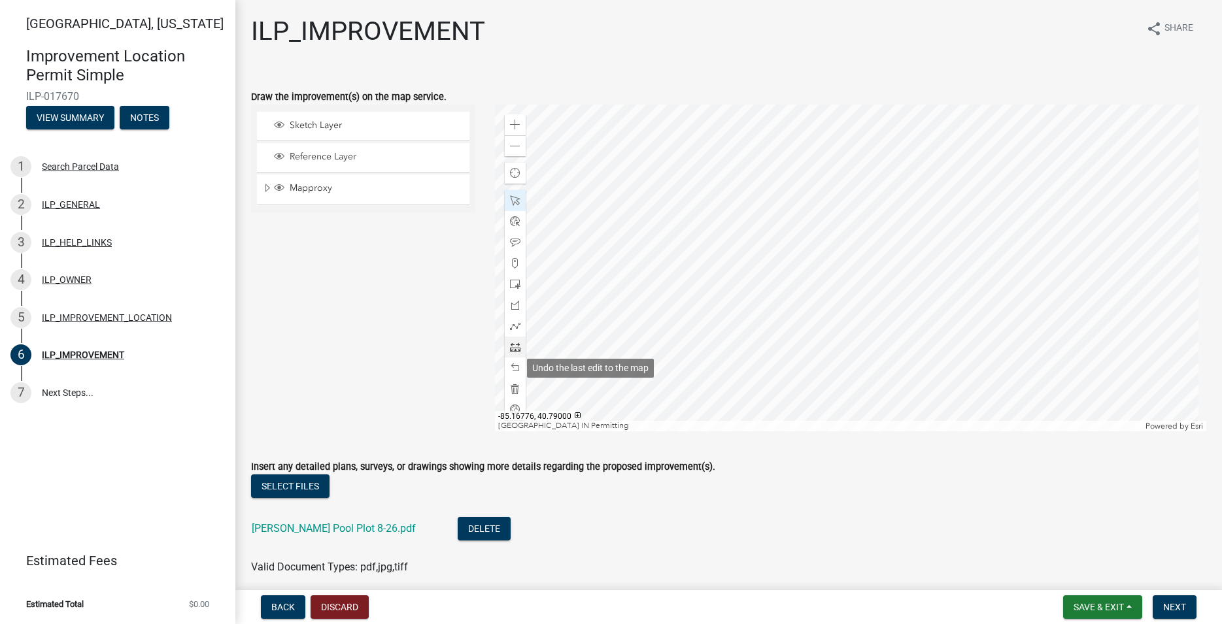
type textarea "SWIMMING POOL"
click at [514, 345] on span at bounding box center [515, 347] width 10 height 10
click at [918, 316] on div at bounding box center [850, 268] width 711 height 327
click at [919, 349] on div at bounding box center [850, 268] width 711 height 327
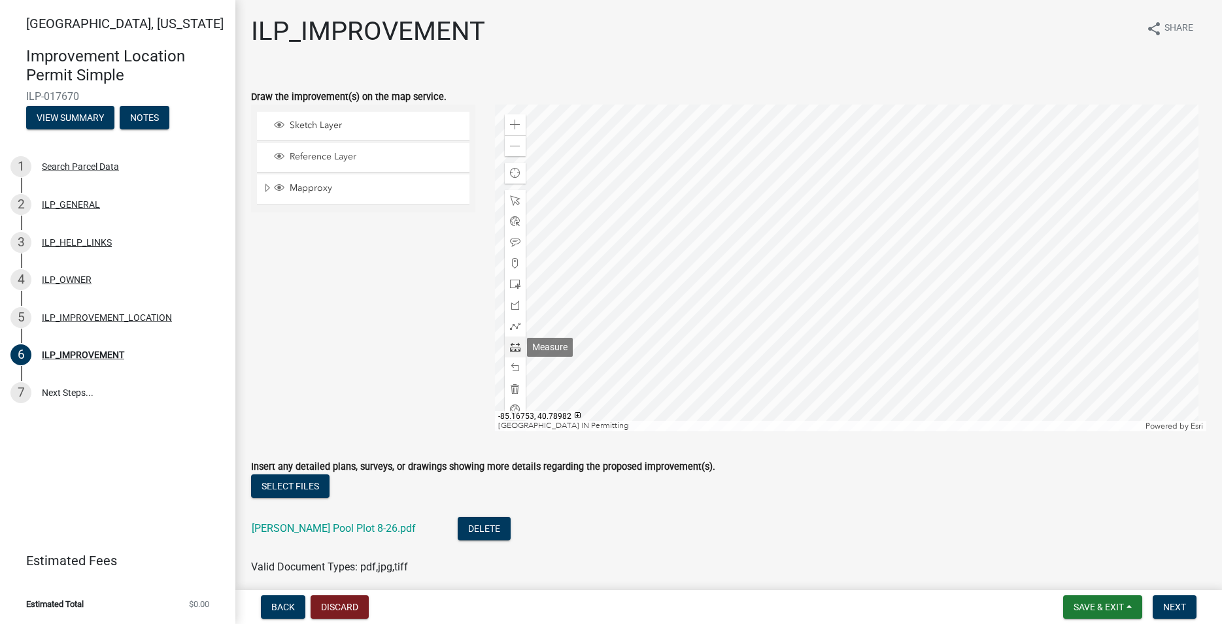
click at [514, 350] on span at bounding box center [515, 347] width 10 height 10
click at [908, 304] on div at bounding box center [850, 268] width 711 height 327
click at [834, 303] on div at bounding box center [850, 268] width 711 height 327
click at [514, 349] on span at bounding box center [515, 347] width 10 height 10
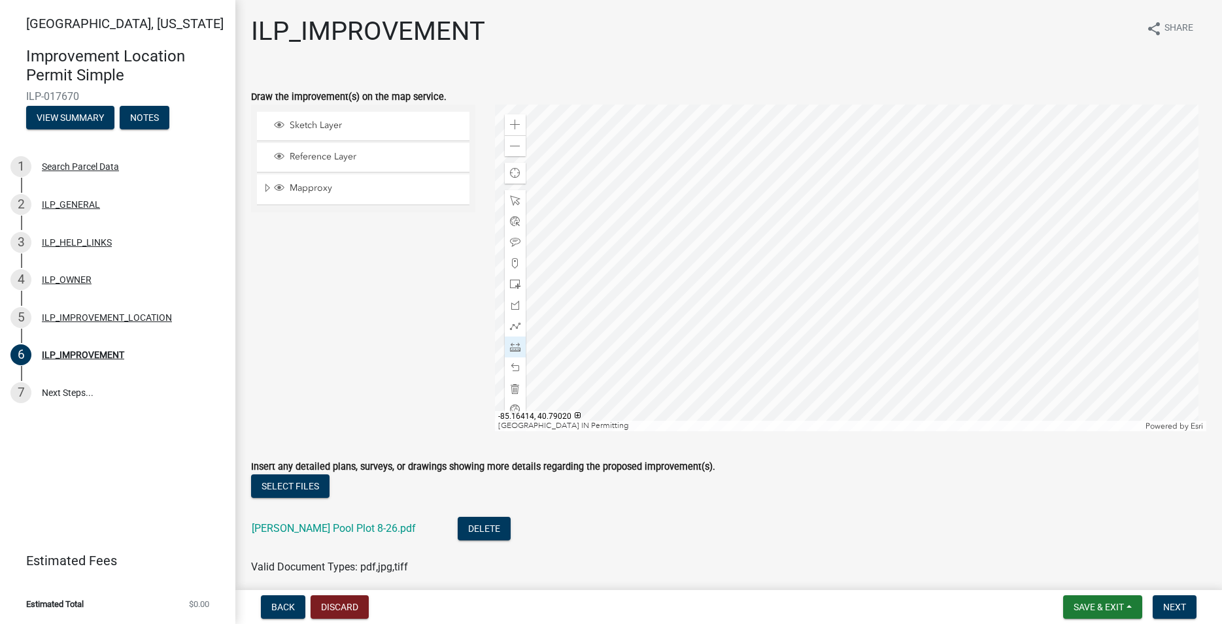
click at [928, 289] on div at bounding box center [850, 268] width 711 height 327
click at [927, 187] on div at bounding box center [850, 268] width 711 height 327
click at [511, 346] on span at bounding box center [515, 347] width 10 height 10
click at [937, 298] on div at bounding box center [850, 268] width 711 height 327
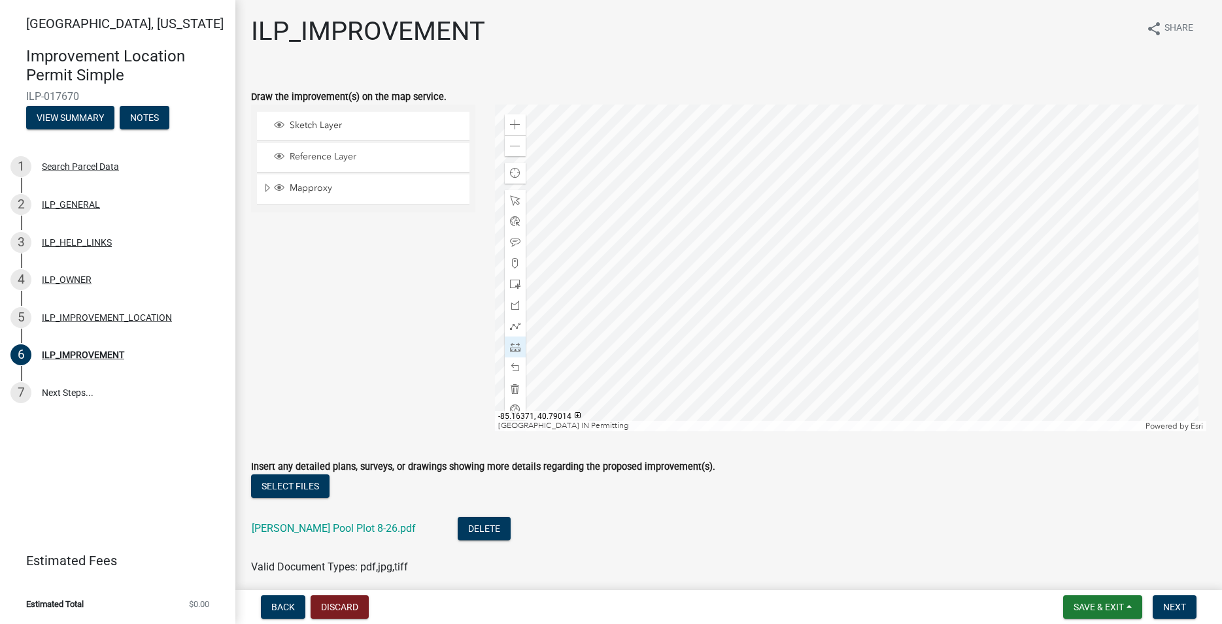
click at [980, 298] on div at bounding box center [850, 268] width 711 height 327
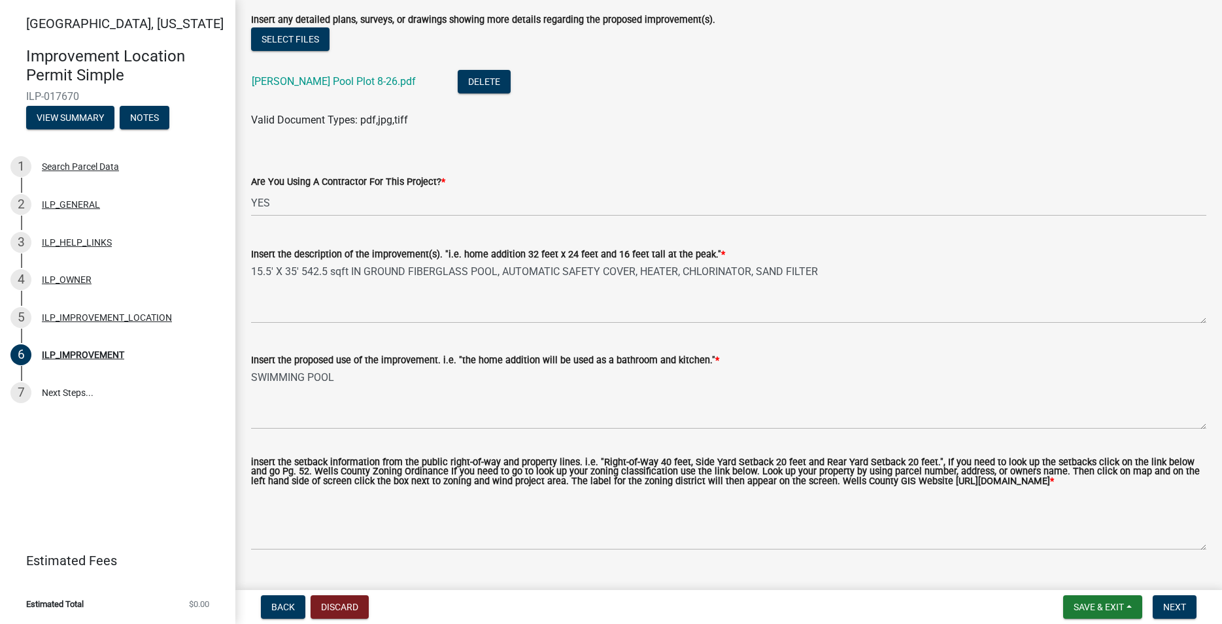
scroll to position [484, 0]
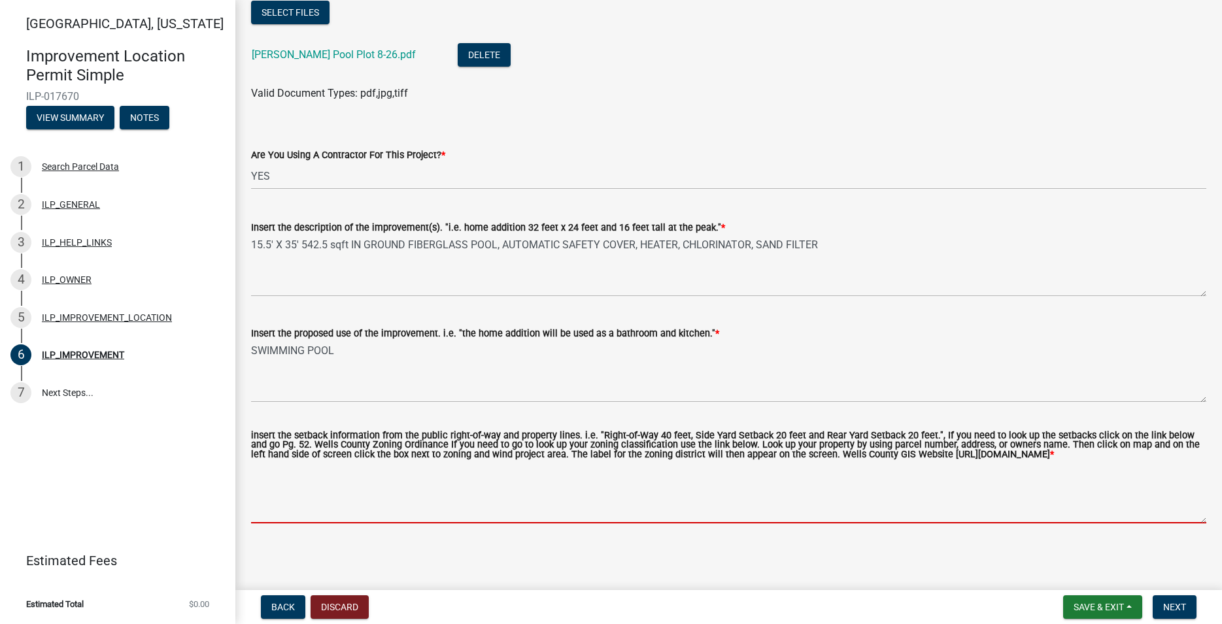
click at [420, 505] on textarea "insert the setback information from the public right-of-way and property lines.…" at bounding box center [728, 492] width 955 height 61
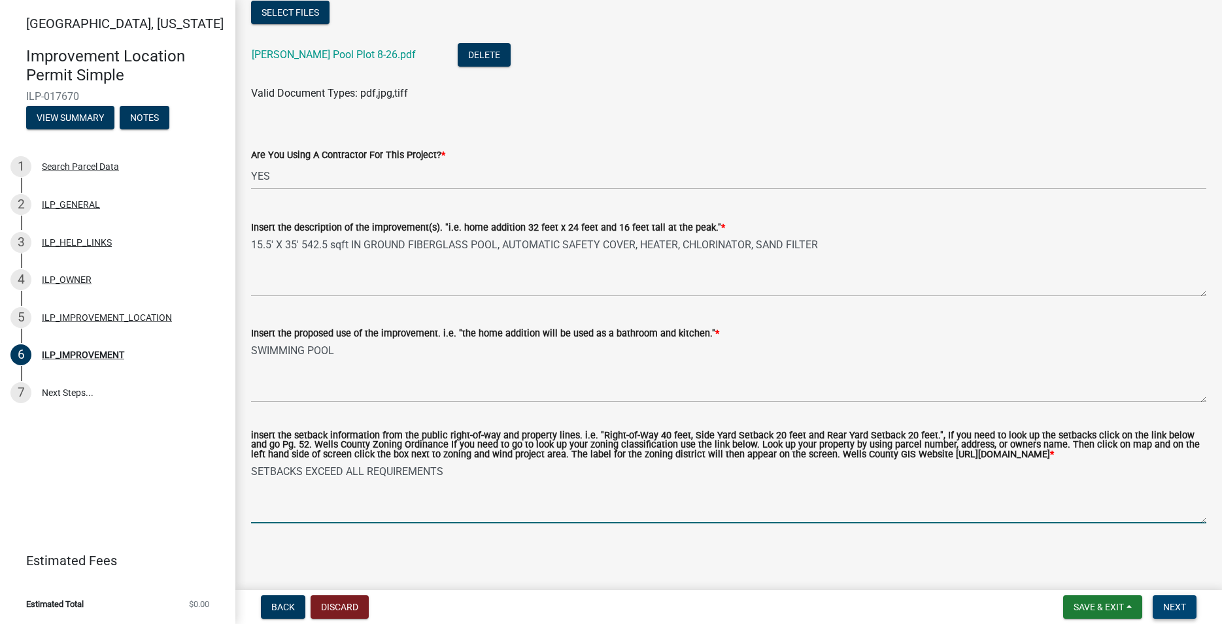
type textarea "SETBACKS EXCEED ALL REQUIREMENTS"
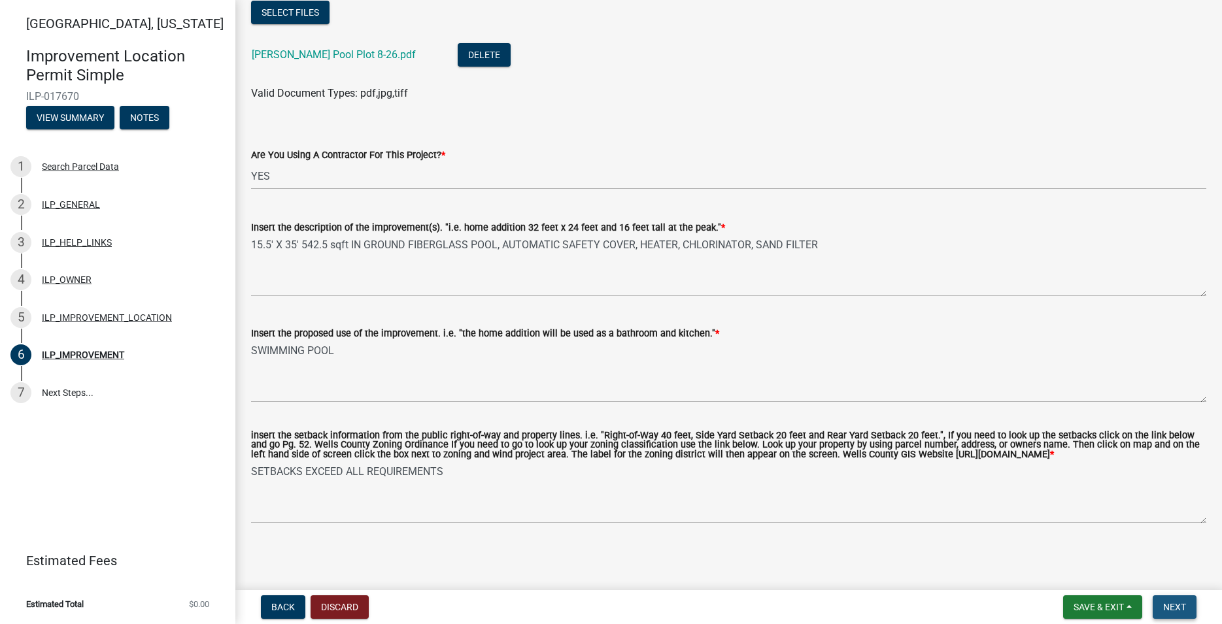
click at [1169, 606] on span "Next" at bounding box center [1174, 607] width 23 height 10
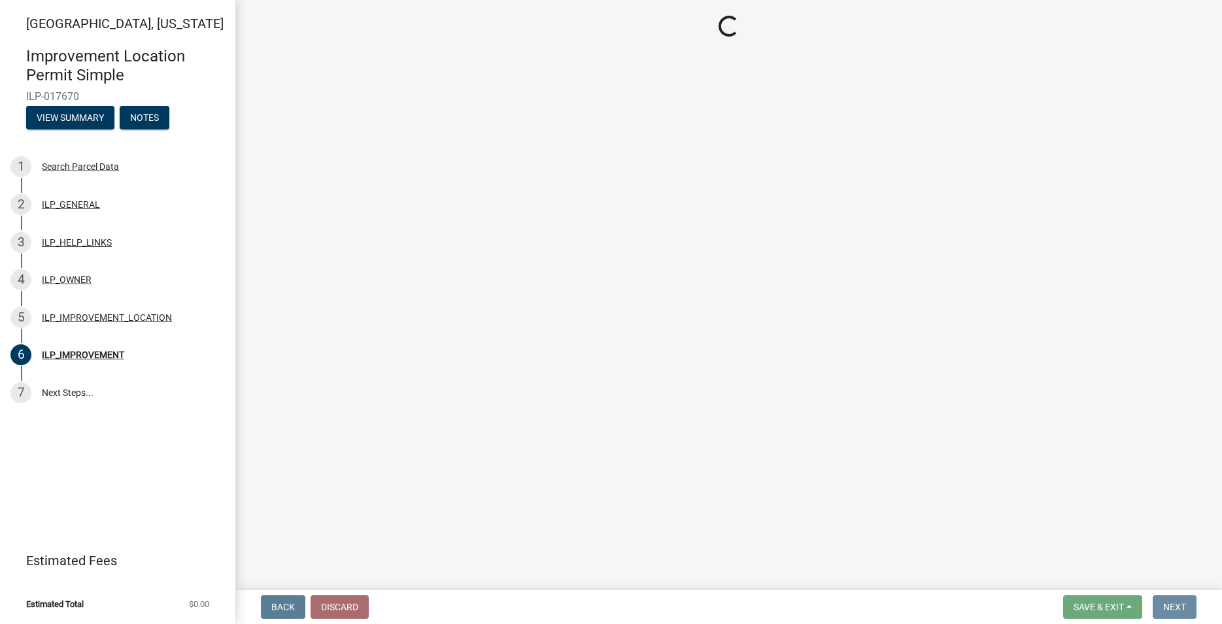
scroll to position [0, 0]
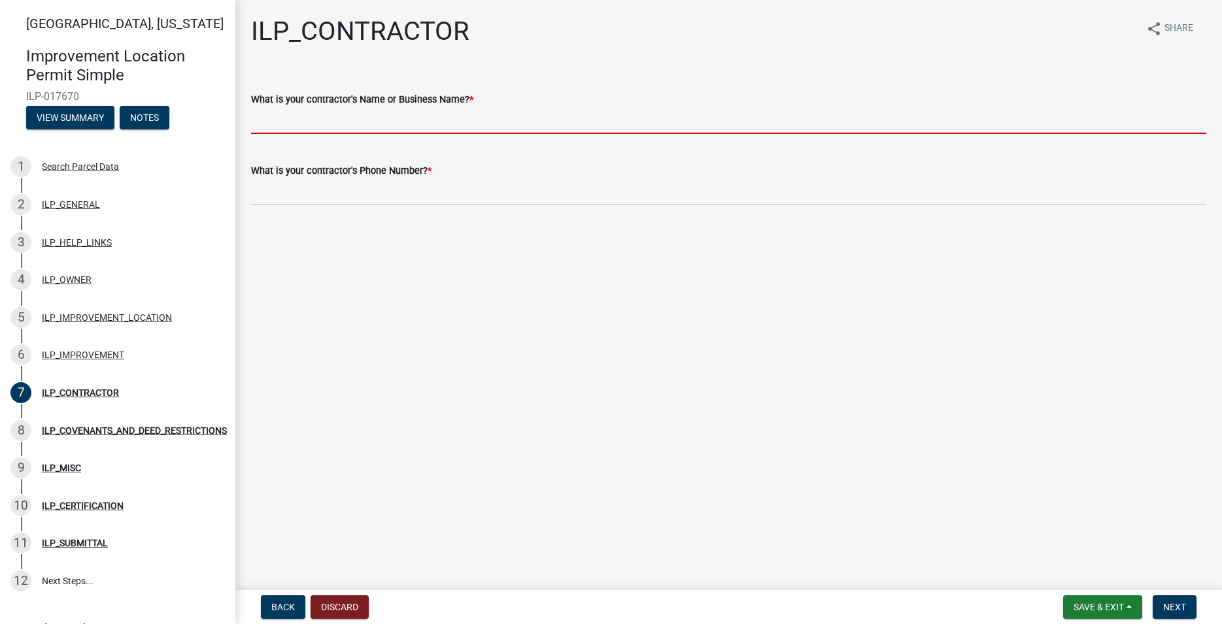
click at [332, 120] on input "What is your contractor's Name or Business Name? *" at bounding box center [728, 120] width 955 height 27
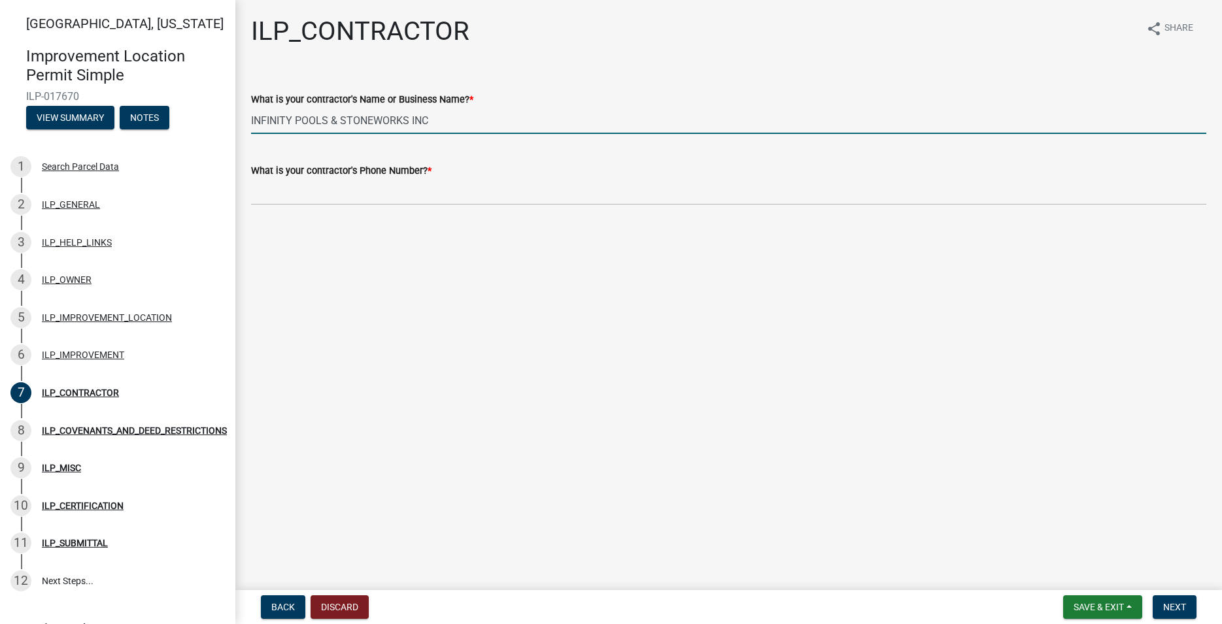
type input "INFINITY POOLS & STONEWORKS INC"
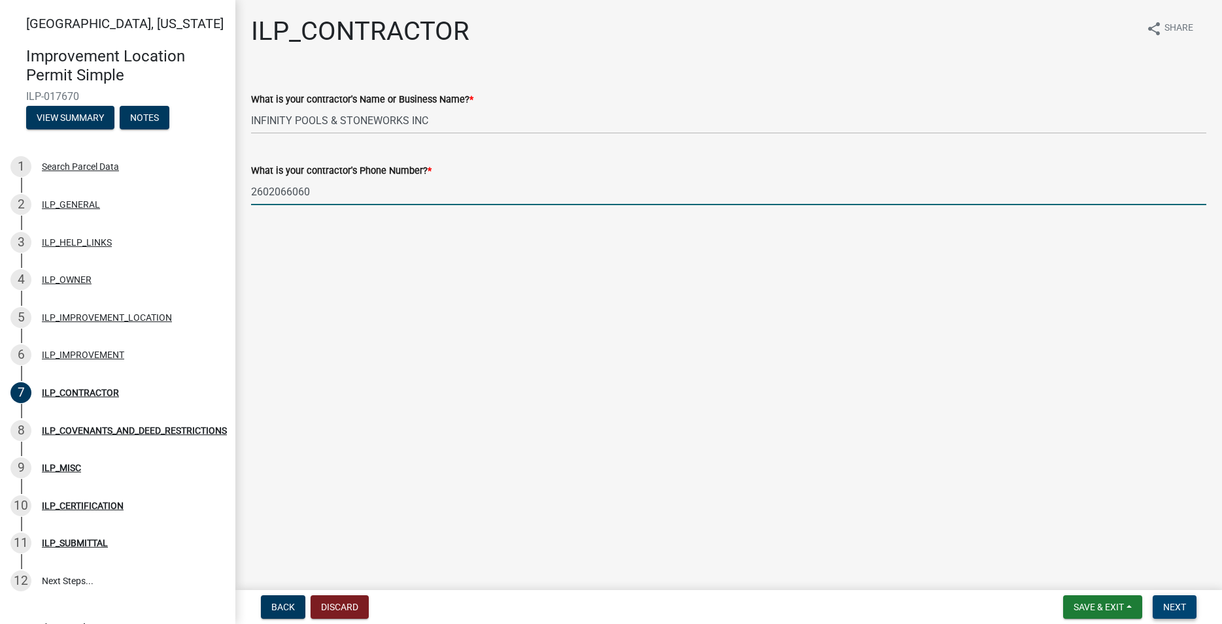
type input "2602066060"
click at [1179, 609] on span "Next" at bounding box center [1174, 607] width 23 height 10
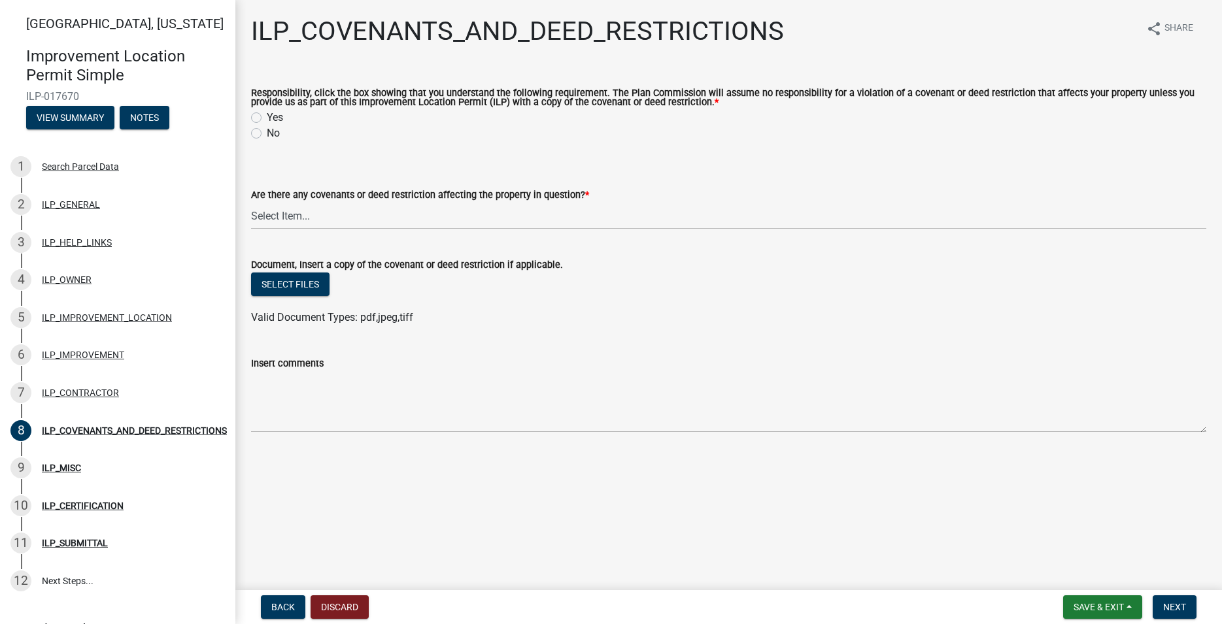
click at [267, 118] on label "Yes" at bounding box center [275, 118] width 16 height 16
click at [267, 118] on input "Yes" at bounding box center [271, 114] width 9 height 9
radio input "true"
click option "NO" at bounding box center [0, 0] width 0 height 0
select select "8e2002f1-ace1-422c-92a0-aa7ffd64ff05"
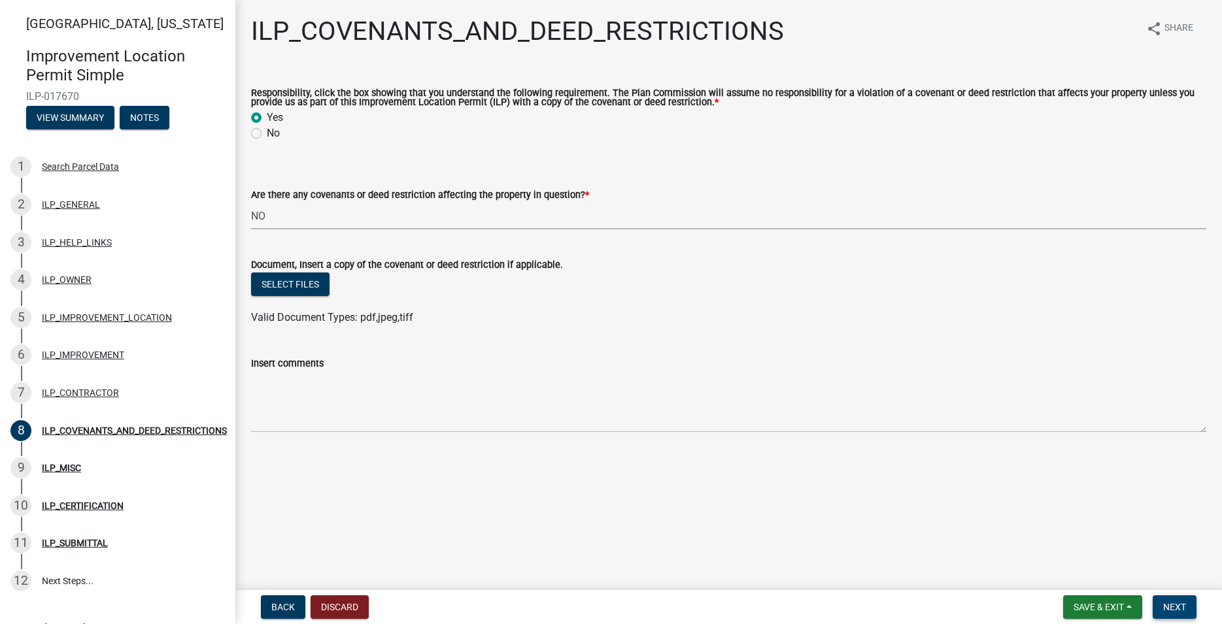
click at [1168, 606] on span "Next" at bounding box center [1174, 607] width 23 height 10
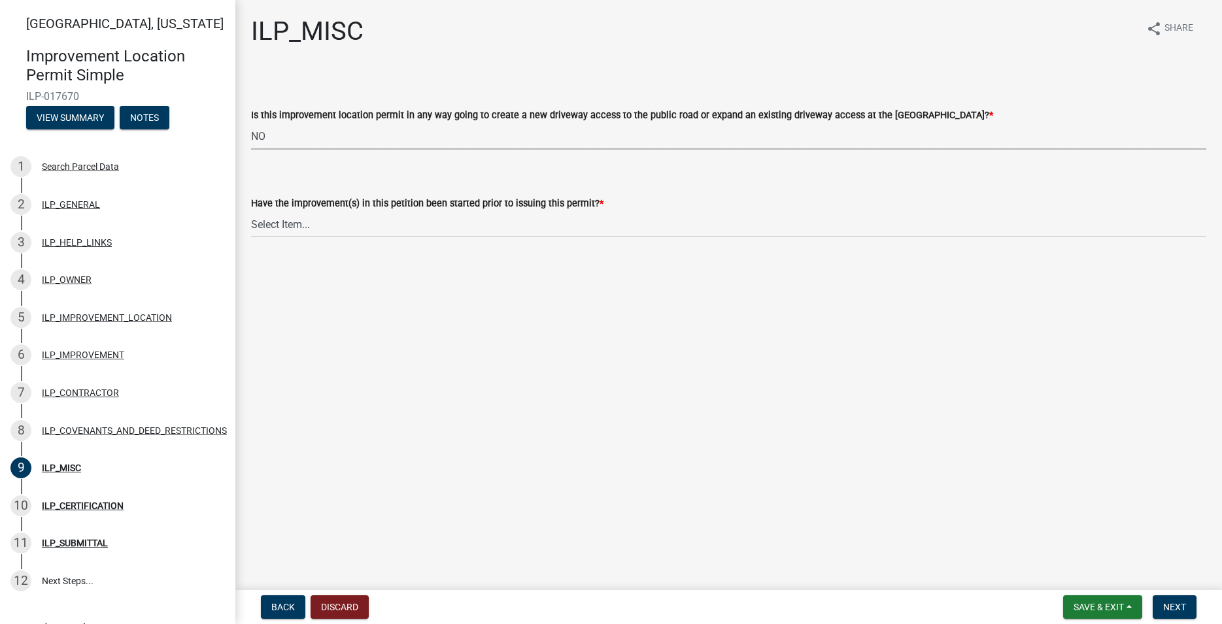
click option "NO" at bounding box center [0, 0] width 0 height 0
select select "efdfc372-da28-48aa-82f0-d86e80c7002d"
click option "NO" at bounding box center [0, 0] width 0 height 0
select select "87690217-1c5d-4f3f-89a3-85c12ce3295a"
click at [1178, 602] on button "Next" at bounding box center [1175, 608] width 44 height 24
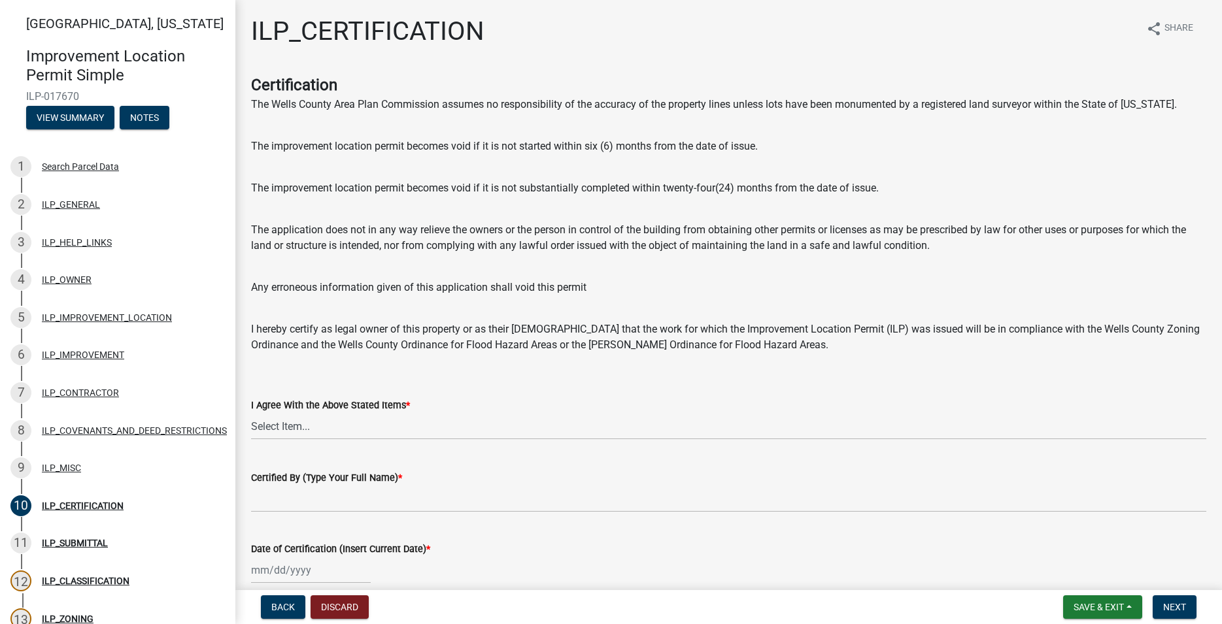
scroll to position [61, 0]
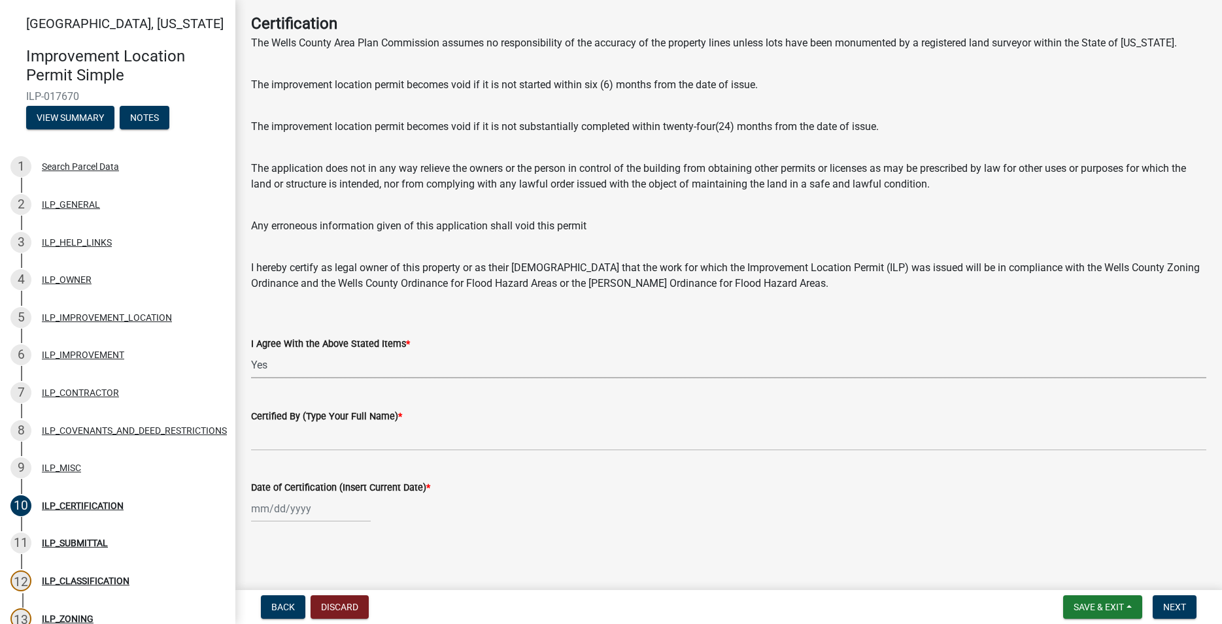
click option "Yes" at bounding box center [0, 0] width 0 height 0
select select "bd96893d-fc5a-4886-96bc-c23f48f60341"
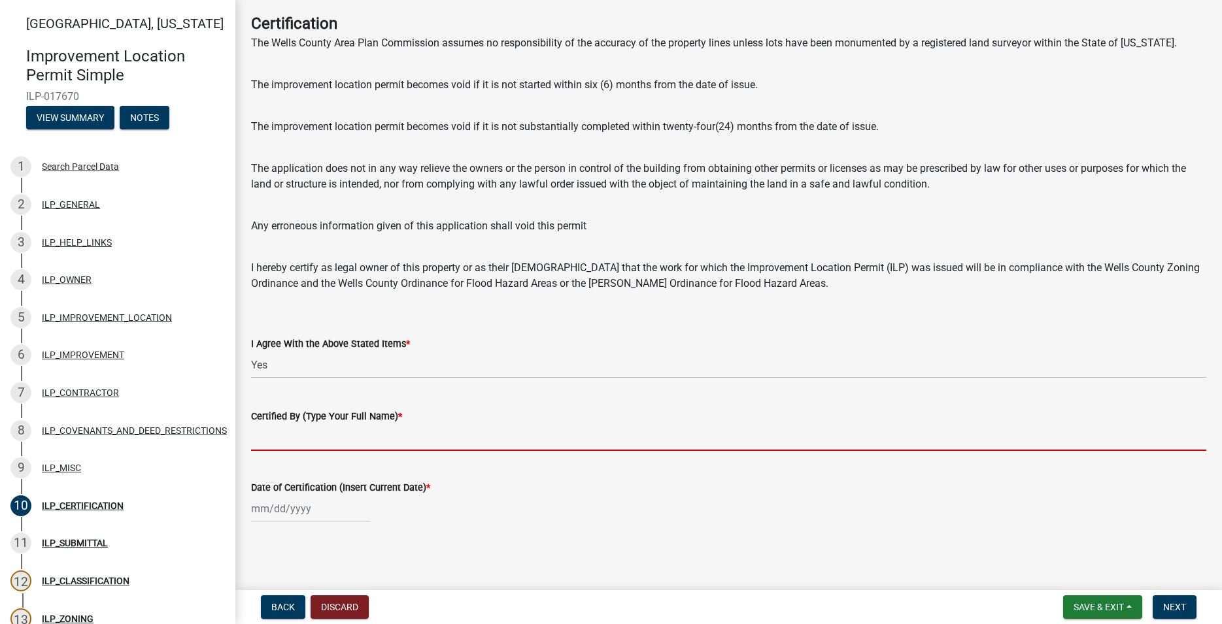
click at [366, 441] on input "Certified By (Type Your Full Name) *" at bounding box center [728, 437] width 955 height 27
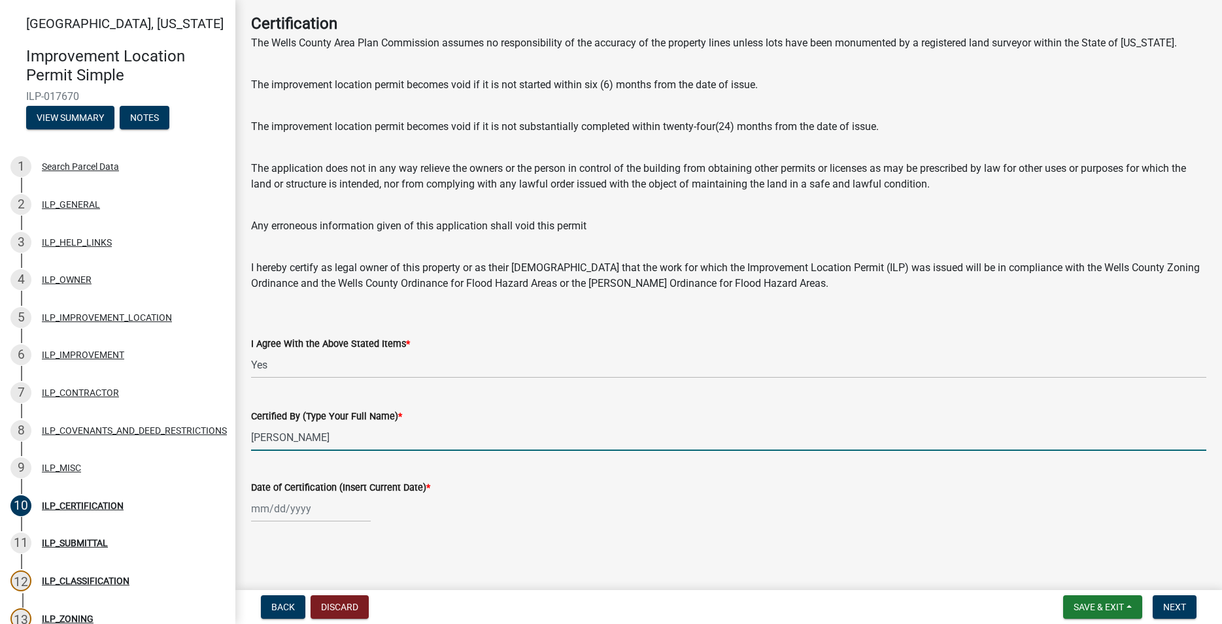
type input "[PERSON_NAME]"
click at [299, 511] on input "Date of Certification (Insert Current Date) *" at bounding box center [311, 509] width 120 height 27
select select "9"
select select "2025"
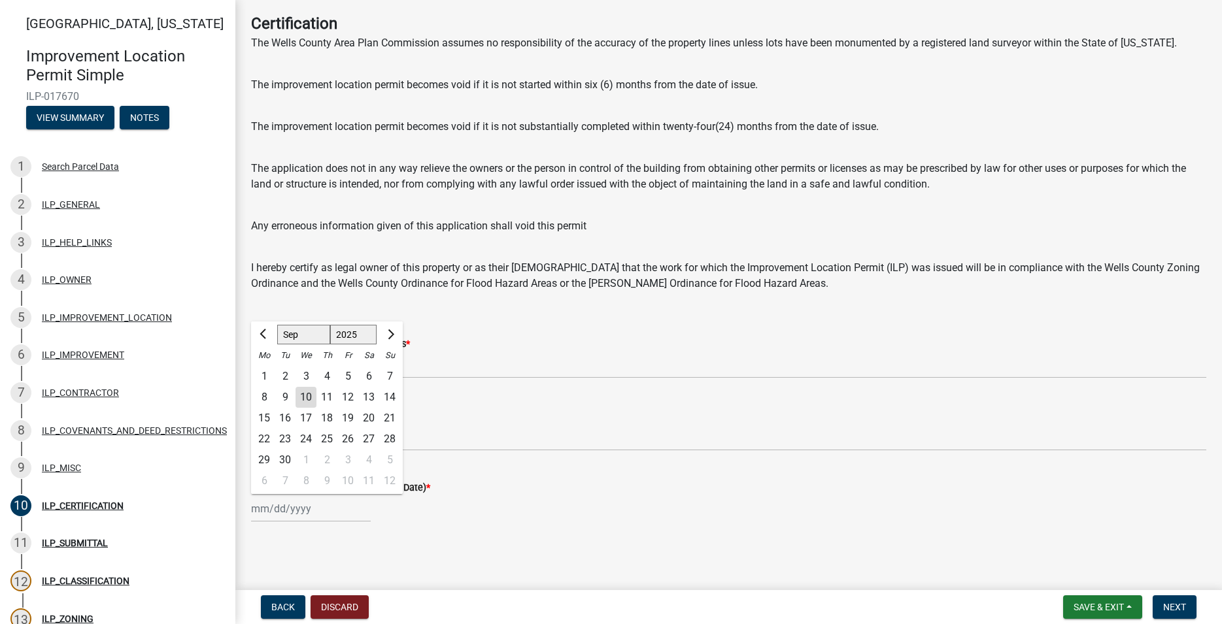
click at [309, 401] on div "10" at bounding box center [306, 397] width 21 height 21
type input "[DATE]"
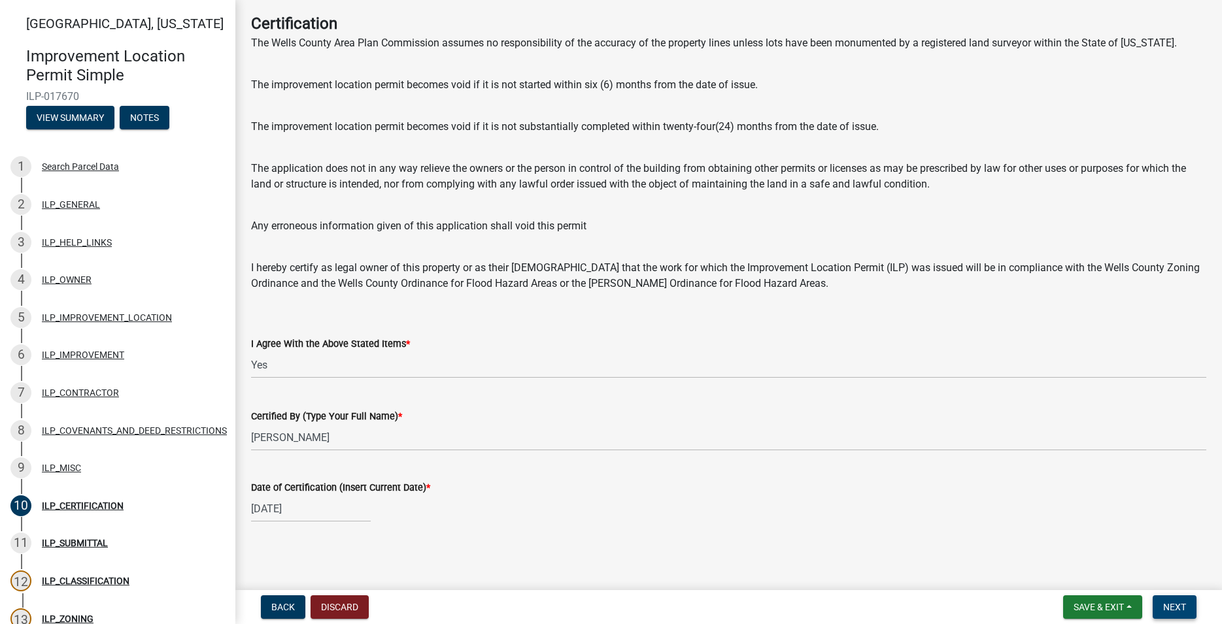
click at [1165, 607] on span "Next" at bounding box center [1174, 607] width 23 height 10
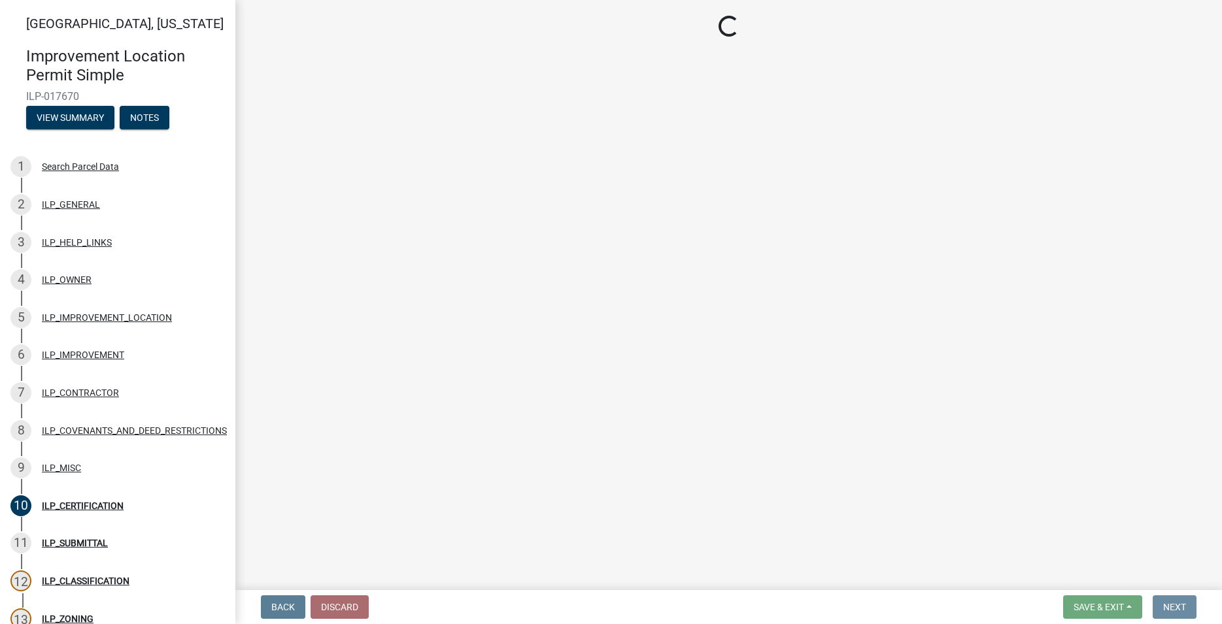
scroll to position [0, 0]
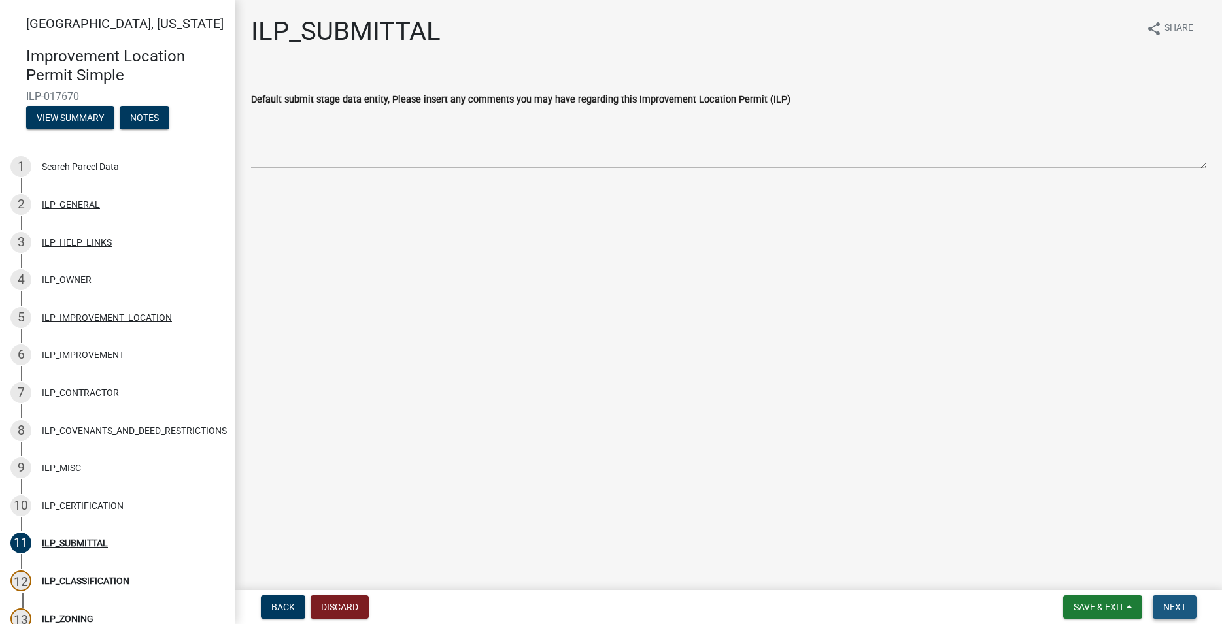
click at [1174, 609] on span "Next" at bounding box center [1174, 607] width 23 height 10
